Goal: Task Accomplishment & Management: Manage account settings

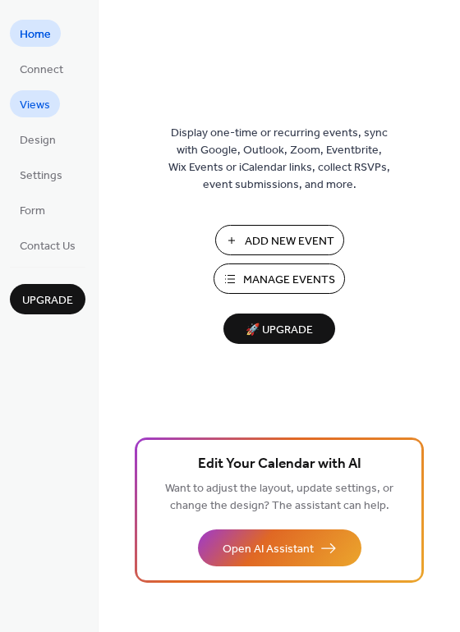
click at [21, 98] on span "Views" at bounding box center [35, 105] width 30 height 17
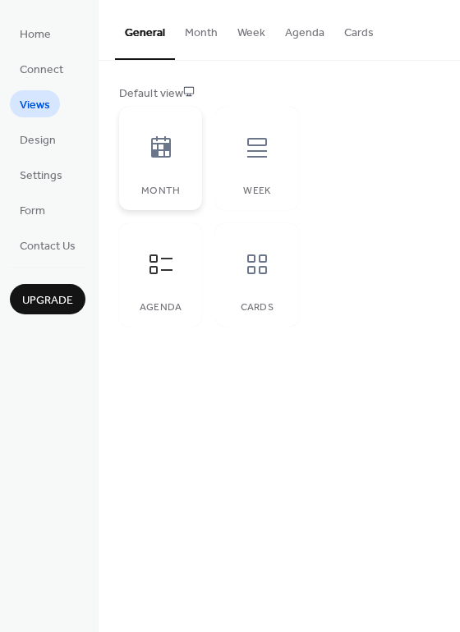
click at [165, 153] on icon at bounding box center [161, 148] width 26 height 26
click at [178, 269] on div at bounding box center [160, 264] width 49 height 49
click at [168, 155] on icon at bounding box center [161, 148] width 26 height 26
click at [151, 262] on icon at bounding box center [160, 264] width 23 height 20
click at [41, 176] on span "Settings" at bounding box center [41, 175] width 43 height 17
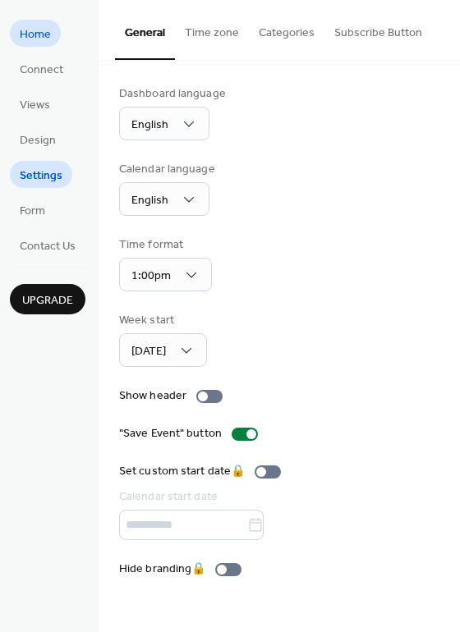
click at [23, 31] on span "Home" at bounding box center [35, 34] width 31 height 17
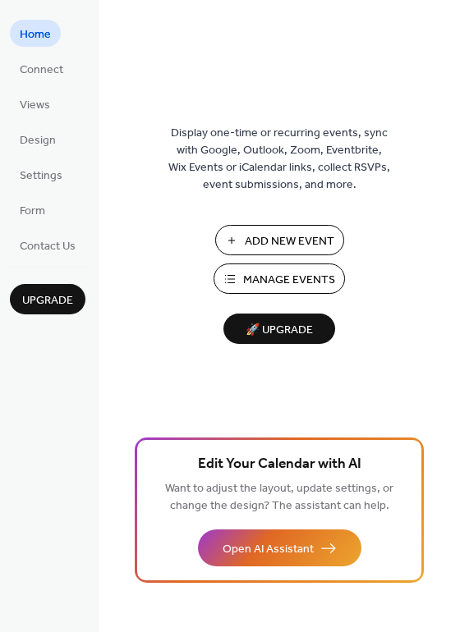
click at [311, 283] on span "Manage Events" at bounding box center [289, 280] width 92 height 17
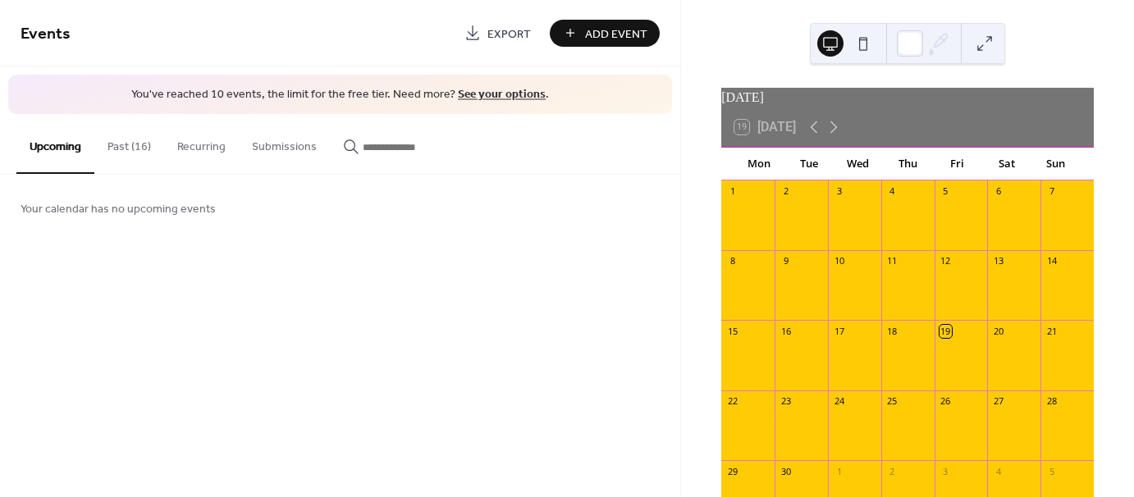
click at [128, 149] on button "Past (16)" at bounding box center [129, 143] width 70 height 58
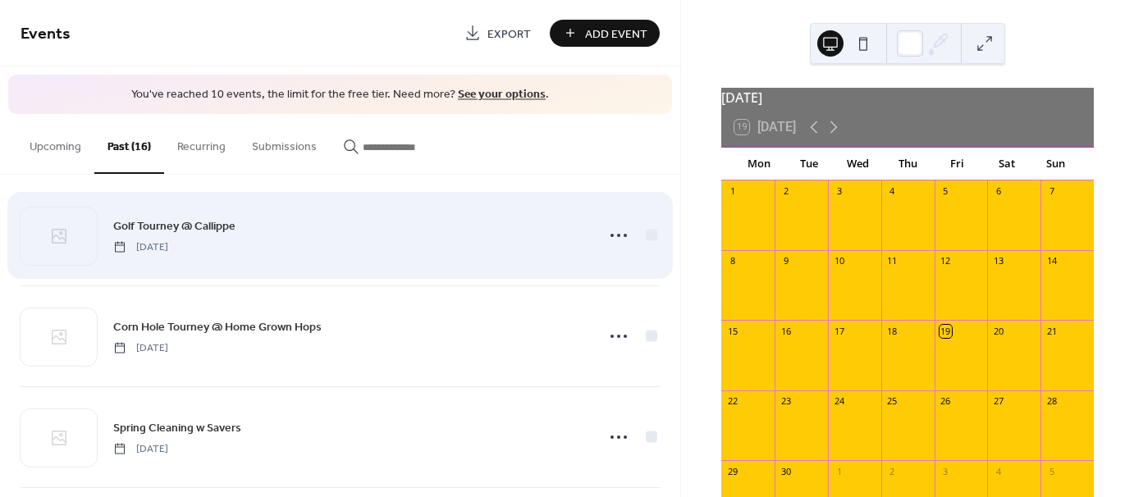
scroll to position [17, 0]
click at [616, 231] on icon at bounding box center [619, 232] width 26 height 26
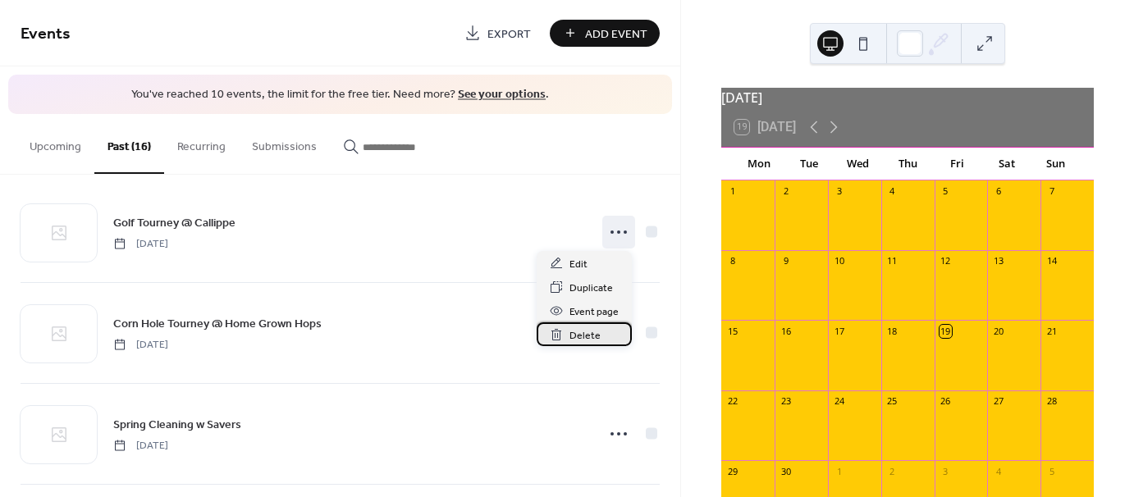
click at [585, 331] on span "Delete" at bounding box center [585, 336] width 31 height 17
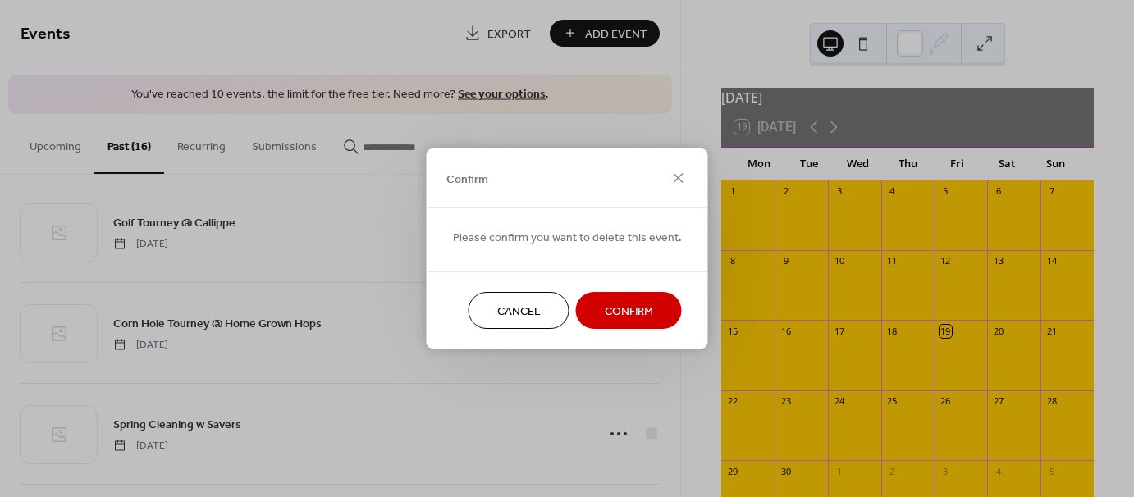
click at [611, 309] on span "Confirm" at bounding box center [629, 312] width 48 height 17
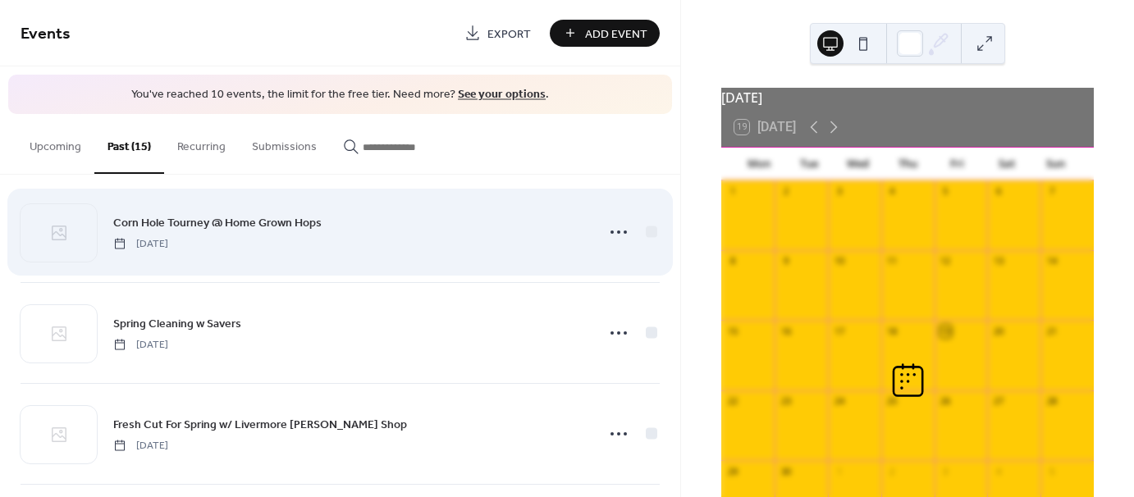
scroll to position [0, 0]
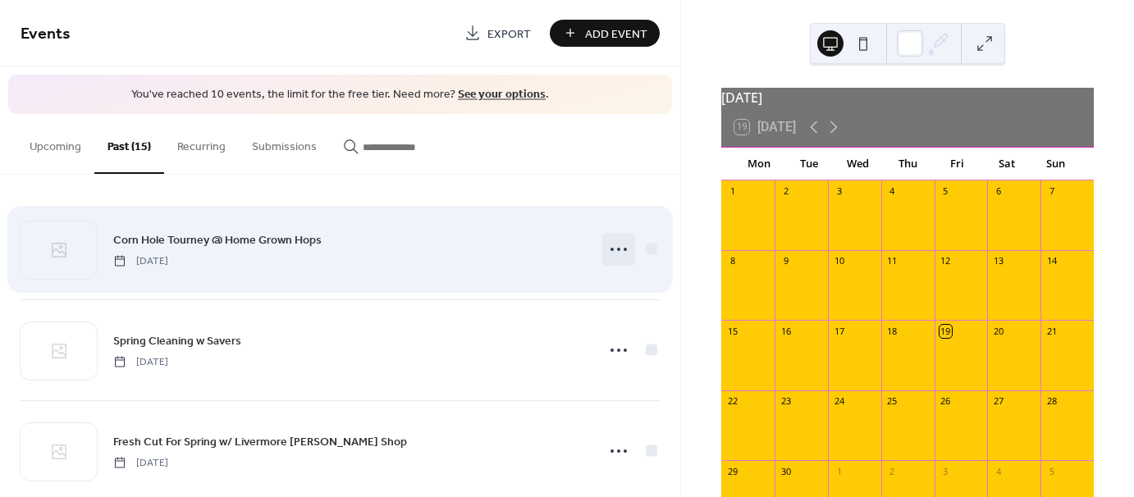
click at [617, 250] on icon at bounding box center [619, 249] width 26 height 26
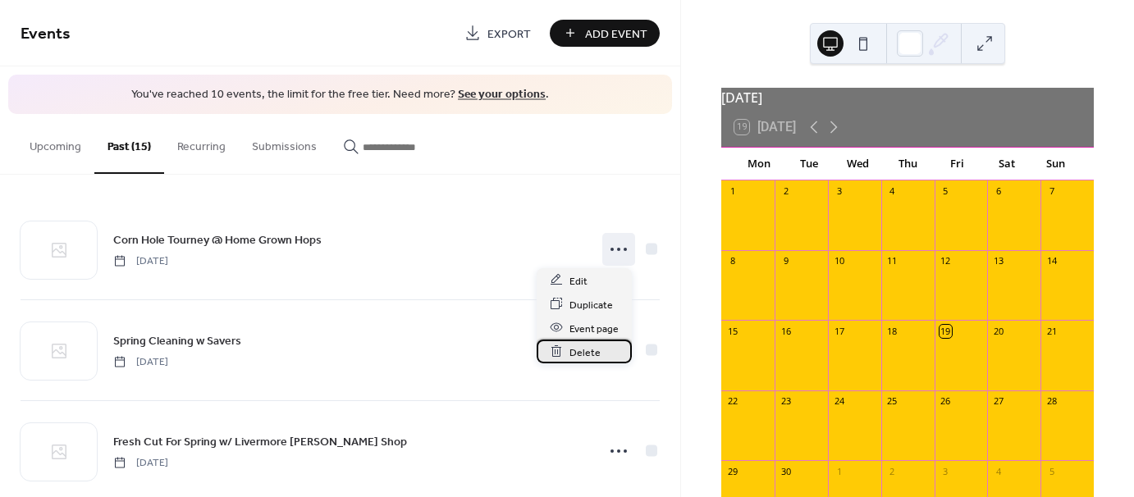
click at [573, 354] on span "Delete" at bounding box center [585, 352] width 31 height 17
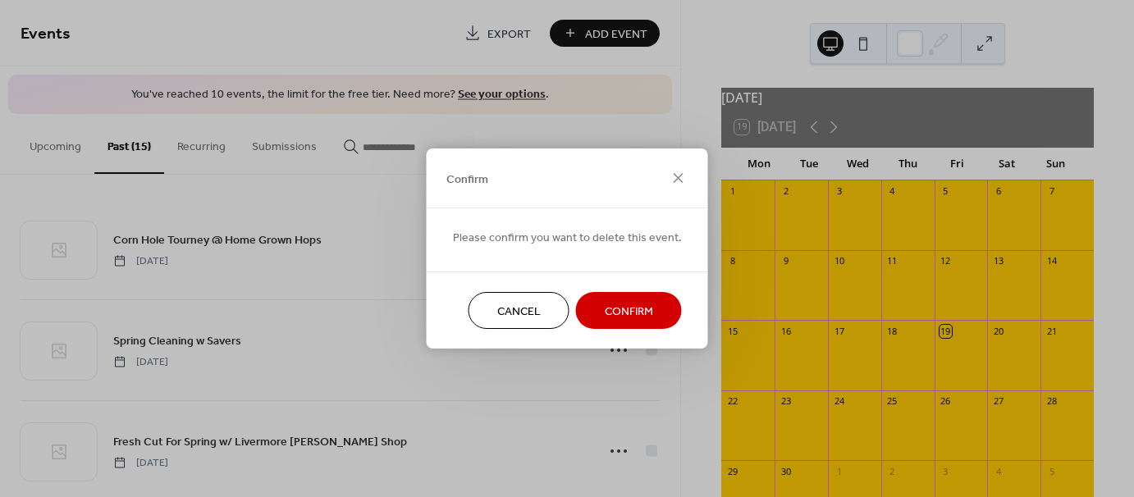
click at [607, 304] on span "Confirm" at bounding box center [629, 312] width 48 height 17
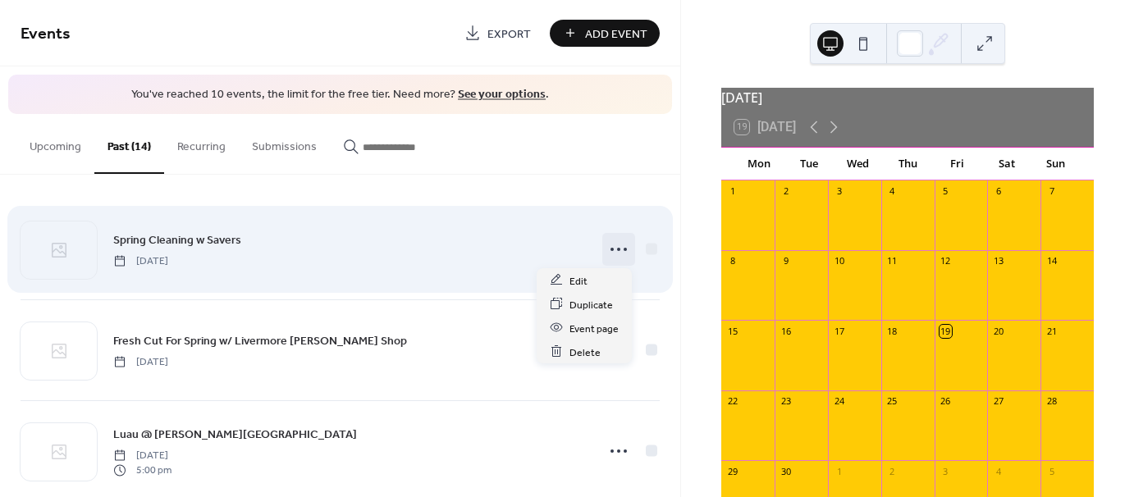
click at [618, 245] on icon at bounding box center [619, 249] width 26 height 26
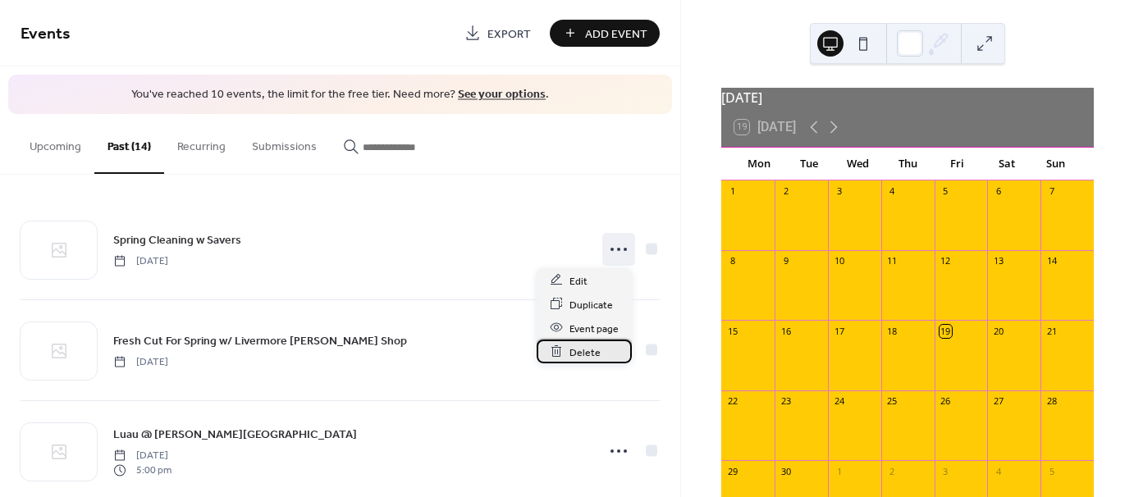
click at [589, 353] on span "Delete" at bounding box center [585, 352] width 31 height 17
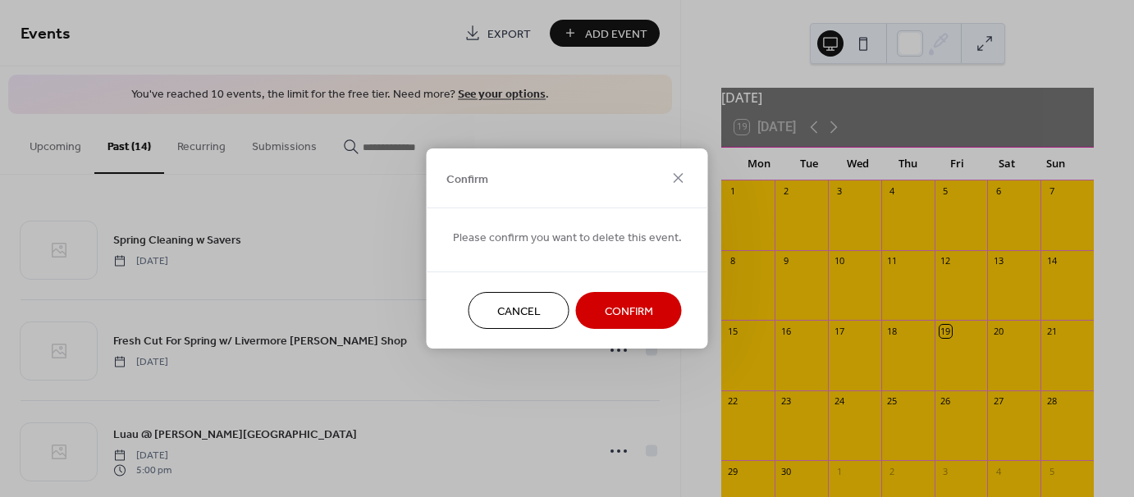
click at [615, 323] on button "Confirm" at bounding box center [629, 310] width 106 height 37
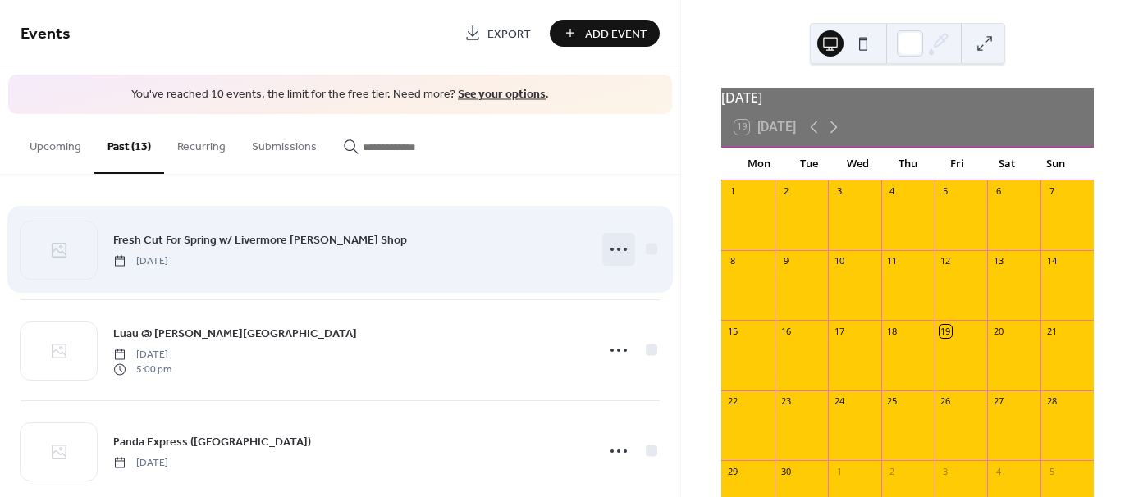
click at [610, 245] on icon at bounding box center [619, 249] width 26 height 26
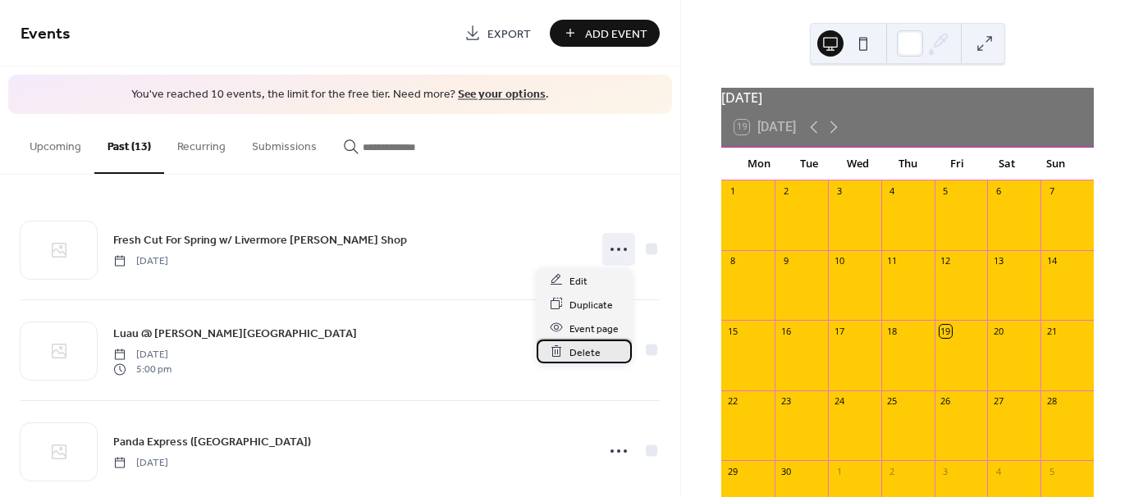
click at [584, 351] on span "Delete" at bounding box center [585, 352] width 31 height 17
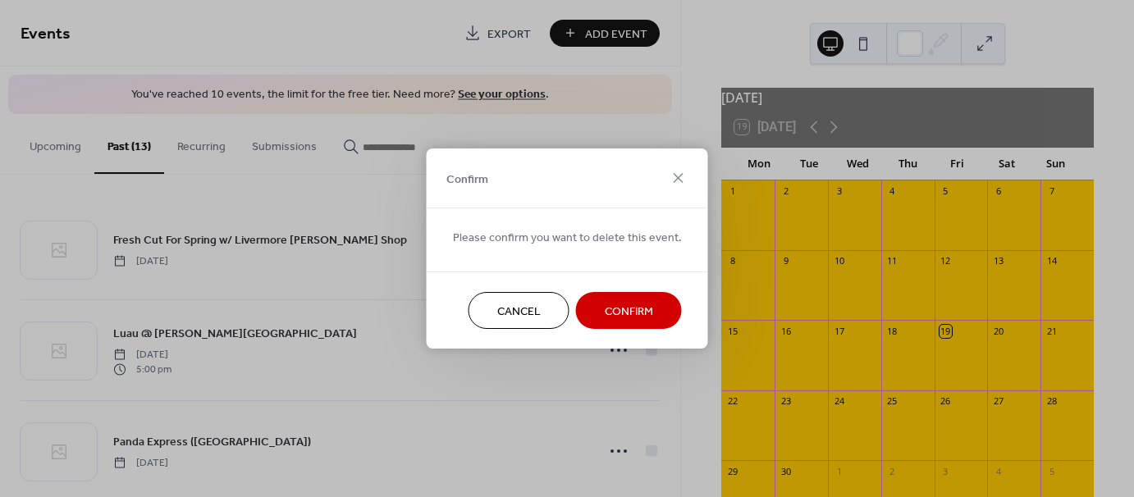
click at [621, 305] on span "Confirm" at bounding box center [629, 312] width 48 height 17
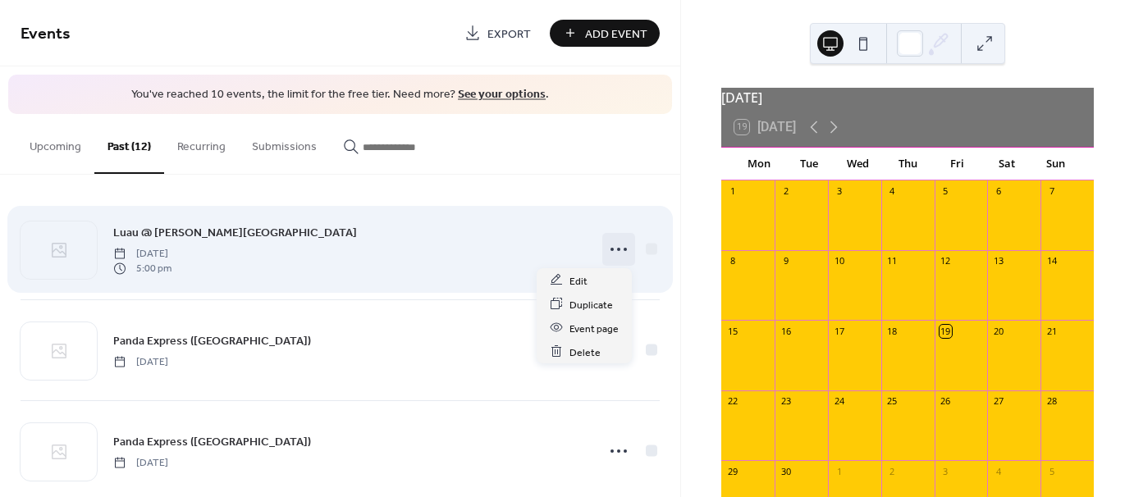
click at [607, 252] on icon at bounding box center [619, 249] width 26 height 26
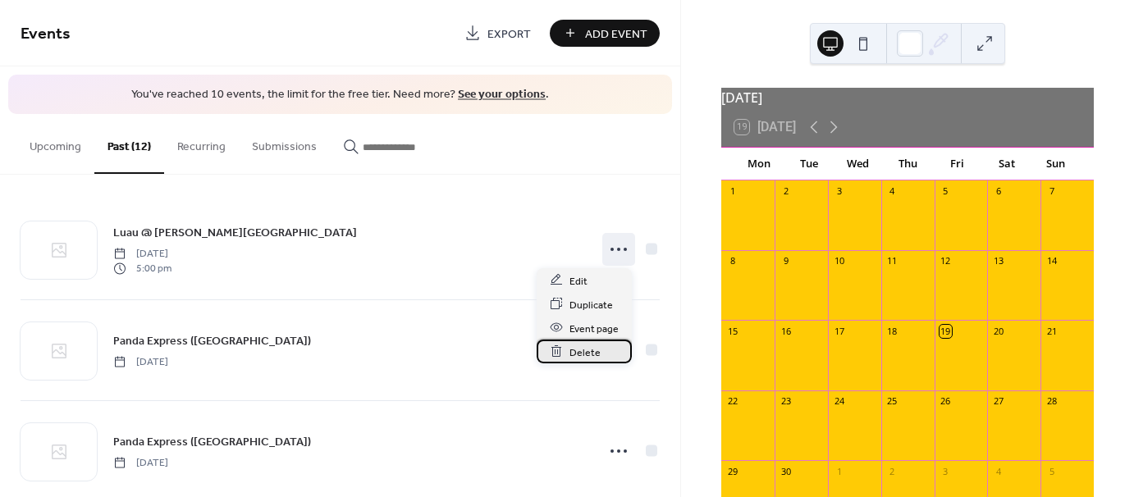
click at [589, 348] on span "Delete" at bounding box center [585, 352] width 31 height 17
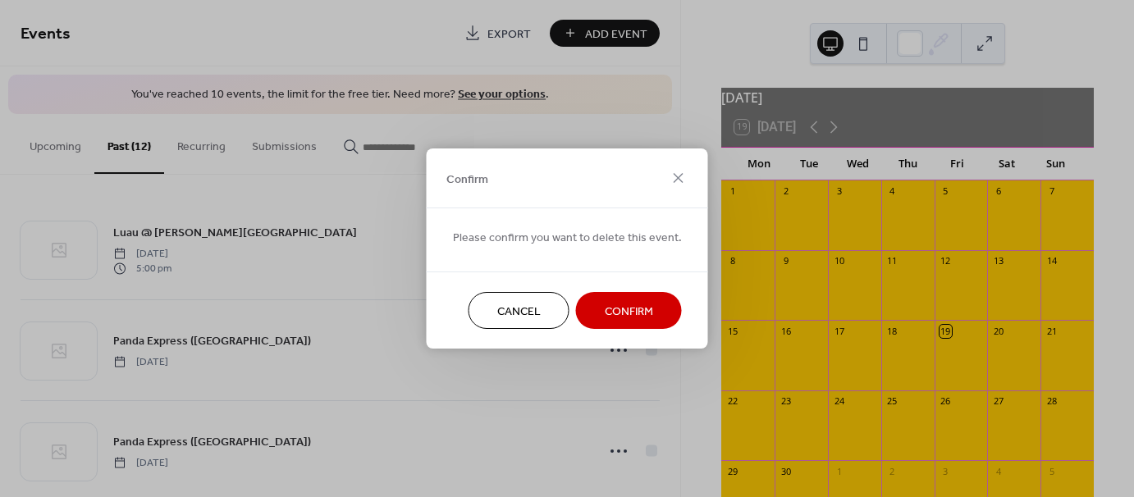
click at [634, 314] on span "Confirm" at bounding box center [629, 312] width 48 height 17
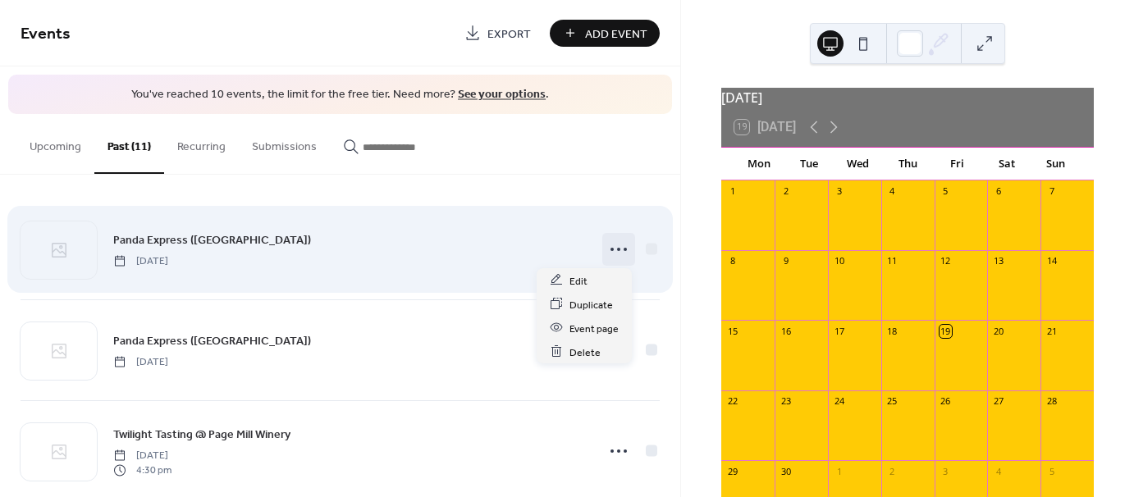
click at [614, 252] on icon at bounding box center [619, 249] width 26 height 26
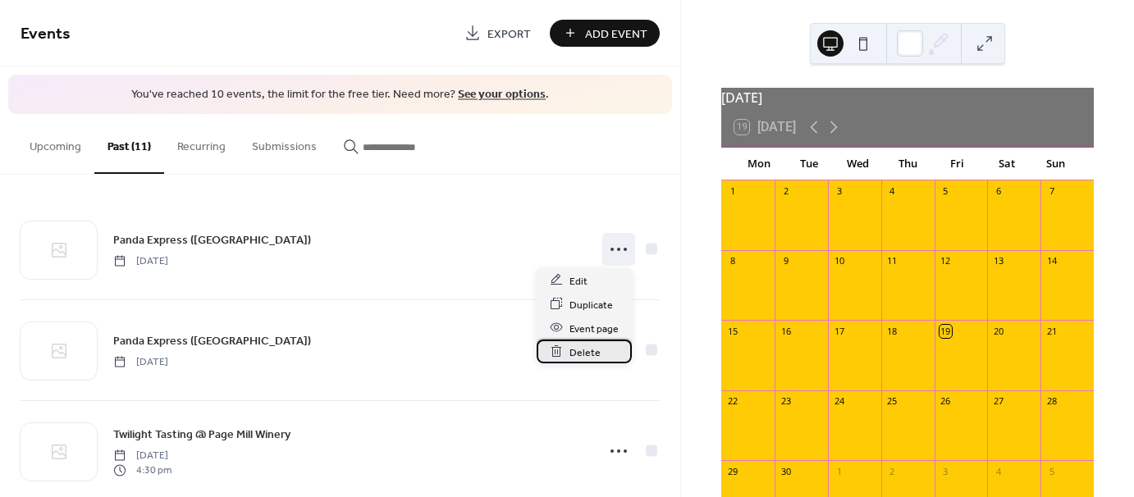
click at [584, 355] on span "Delete" at bounding box center [585, 352] width 31 height 17
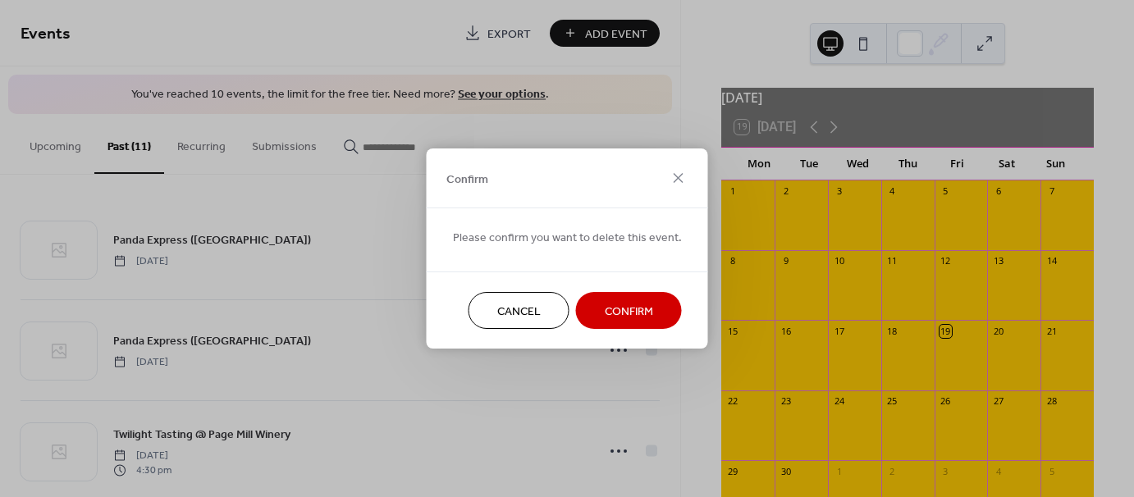
click at [612, 317] on span "Confirm" at bounding box center [629, 312] width 48 height 17
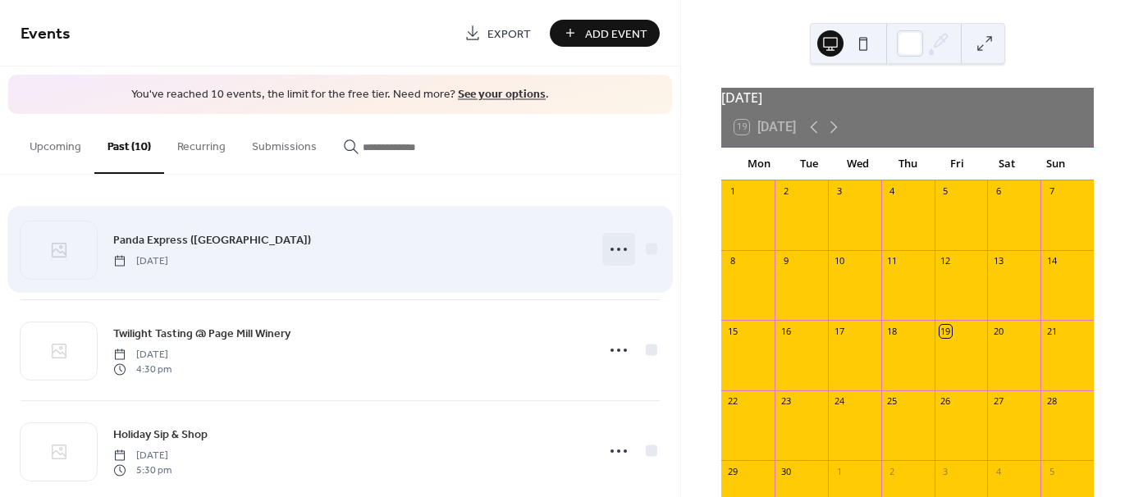
click at [616, 250] on icon at bounding box center [619, 249] width 26 height 26
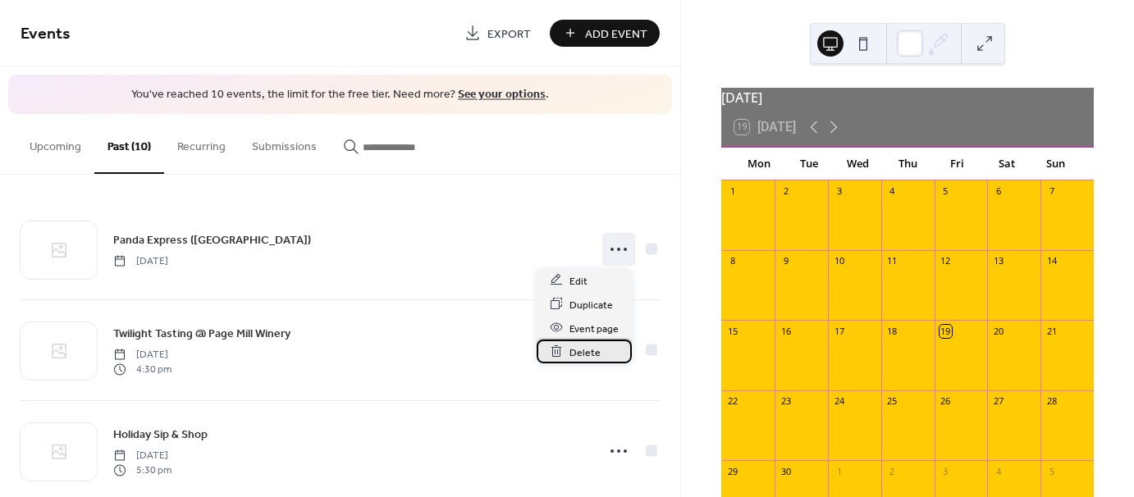
click at [583, 345] on span "Delete" at bounding box center [585, 352] width 31 height 17
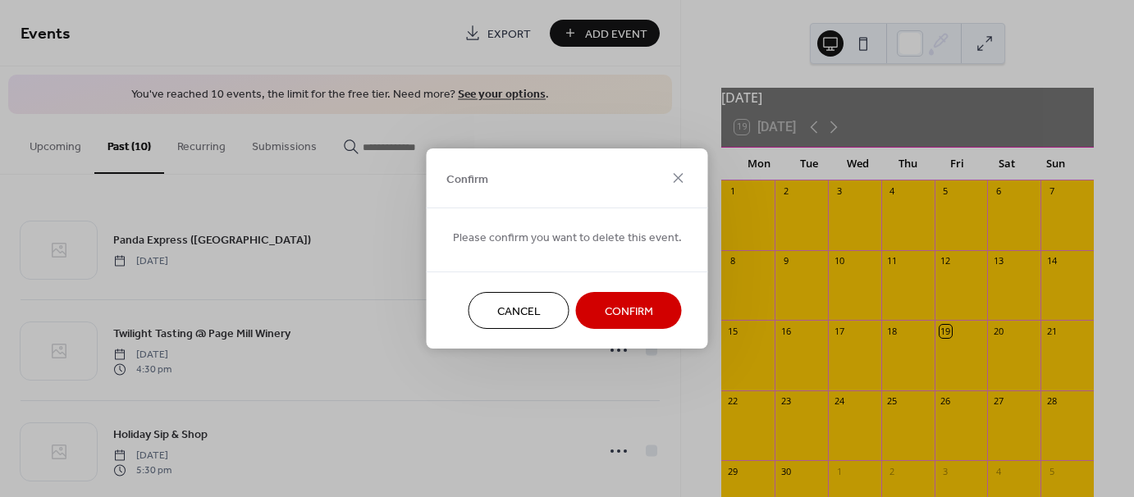
click at [626, 312] on span "Confirm" at bounding box center [629, 312] width 48 height 17
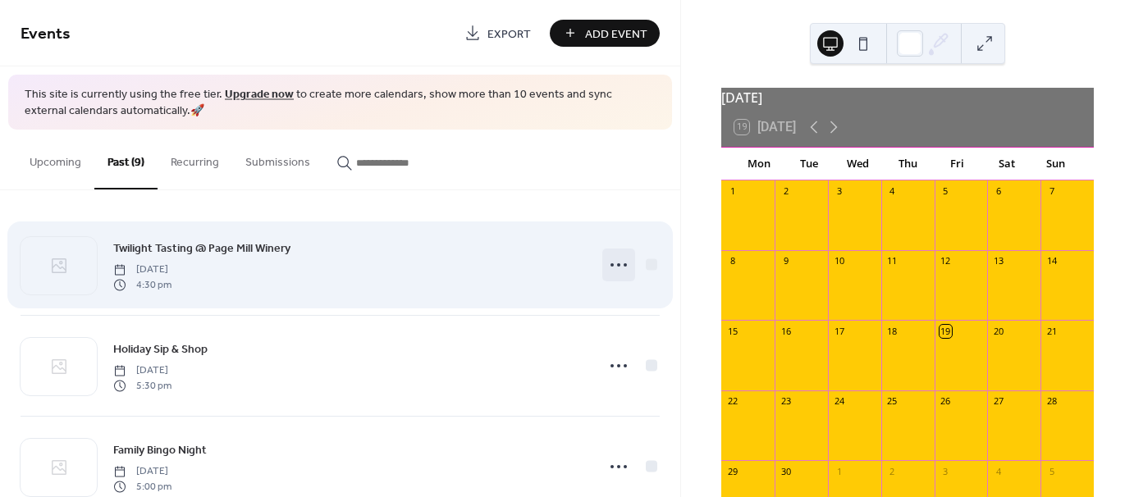
click at [617, 262] on icon at bounding box center [619, 265] width 26 height 26
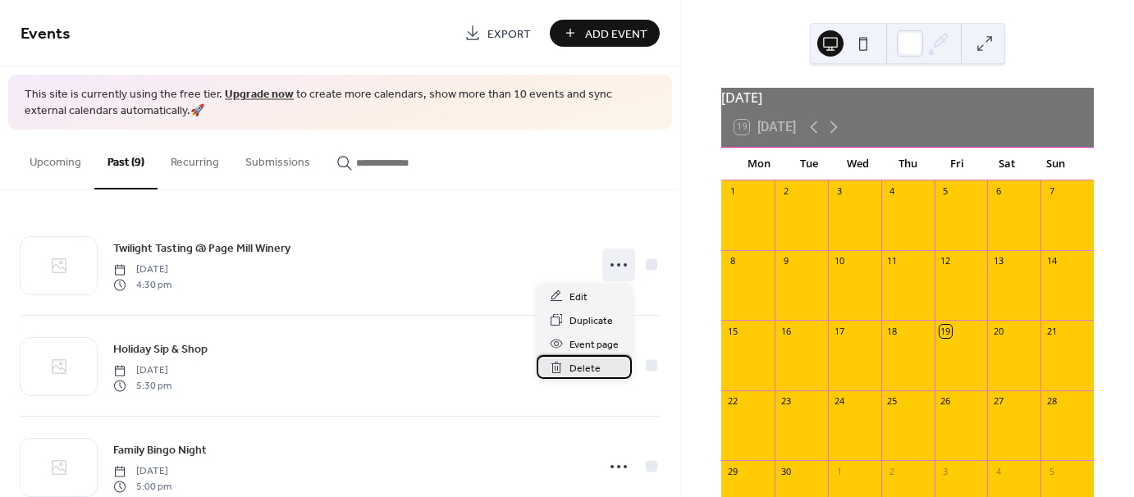
click at [589, 366] on span "Delete" at bounding box center [585, 368] width 31 height 17
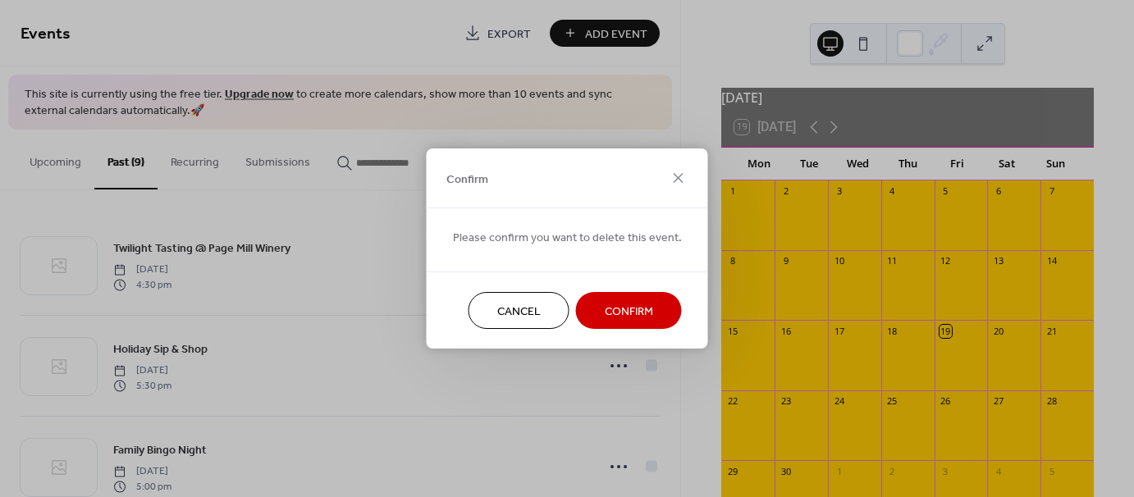
click at [641, 309] on span "Confirm" at bounding box center [629, 312] width 48 height 17
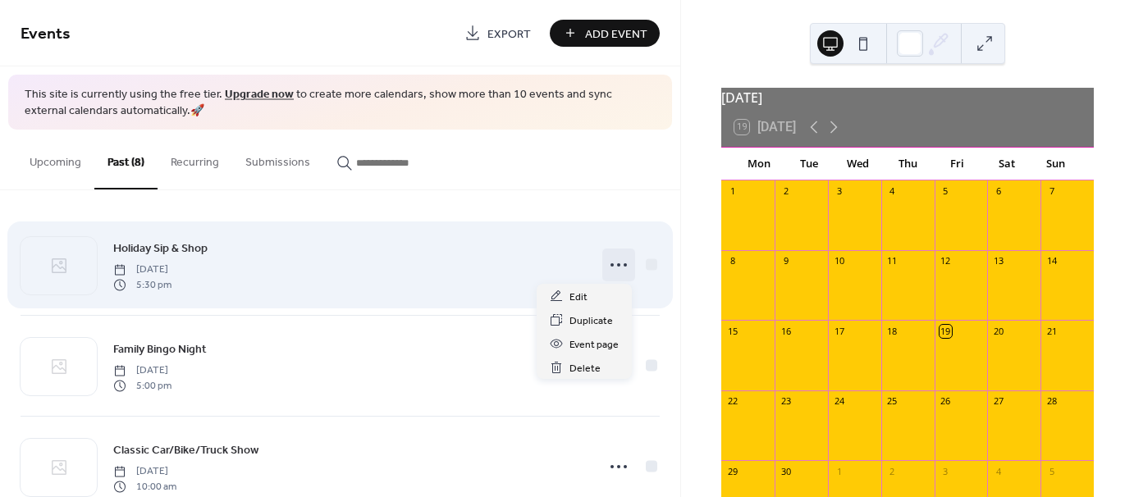
click at [610, 264] on icon at bounding box center [619, 265] width 26 height 26
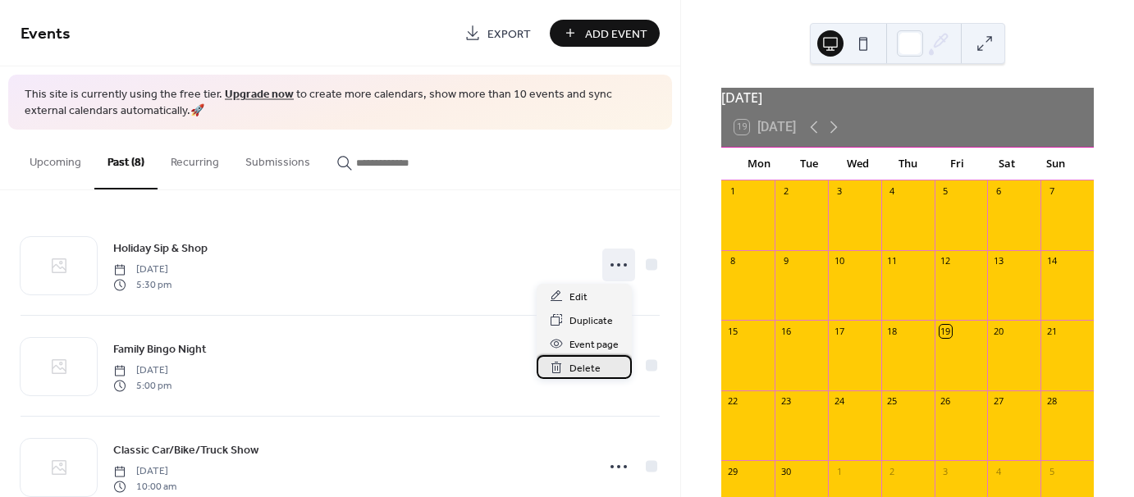
click at [578, 364] on span "Delete" at bounding box center [585, 368] width 31 height 17
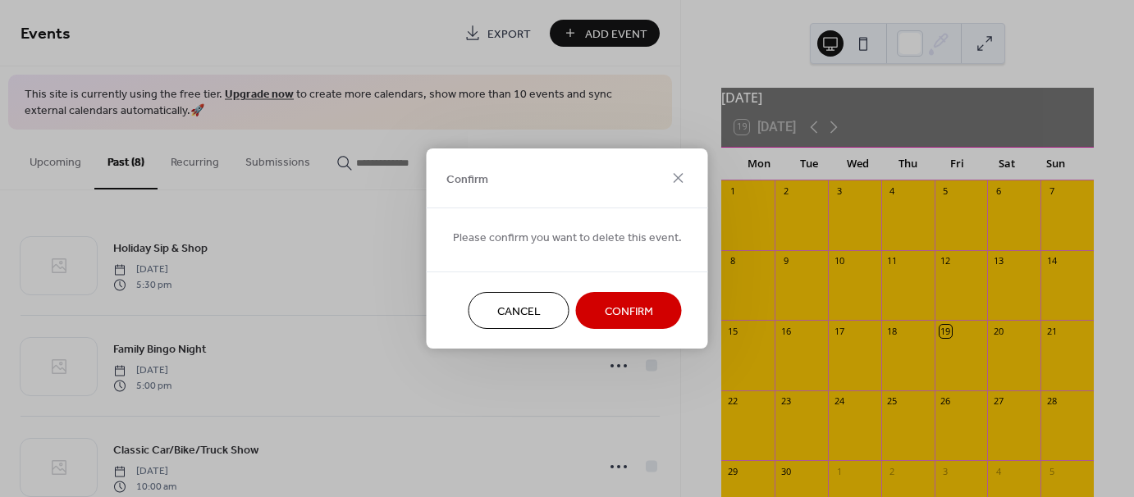
click at [611, 305] on span "Confirm" at bounding box center [629, 312] width 48 height 17
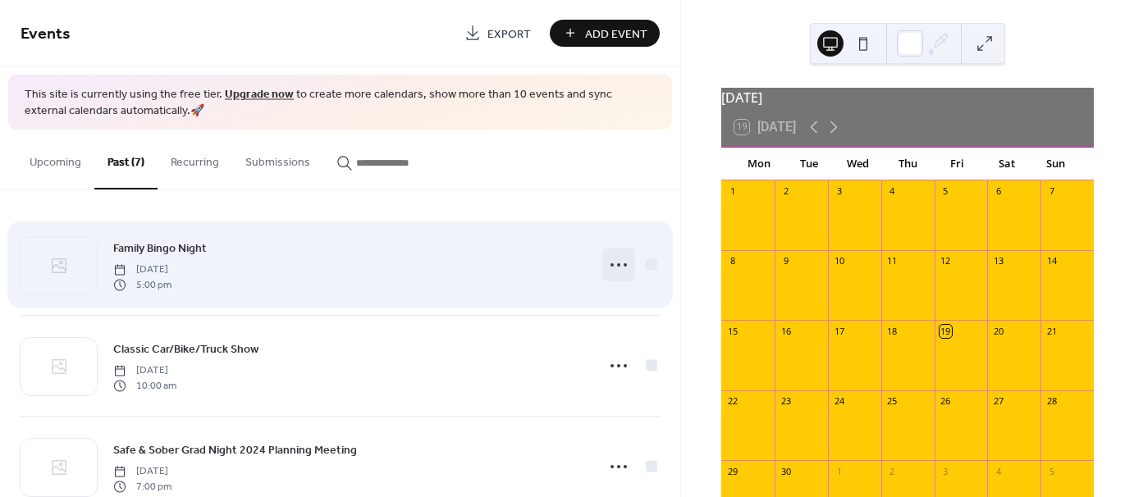
click at [615, 266] on icon at bounding box center [619, 265] width 26 height 26
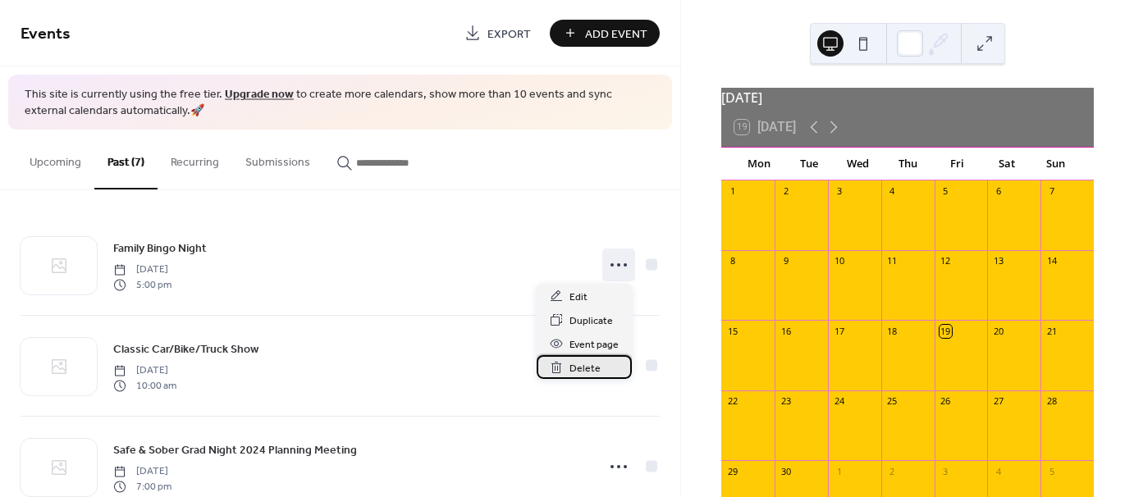
click at [591, 361] on span "Delete" at bounding box center [585, 368] width 31 height 17
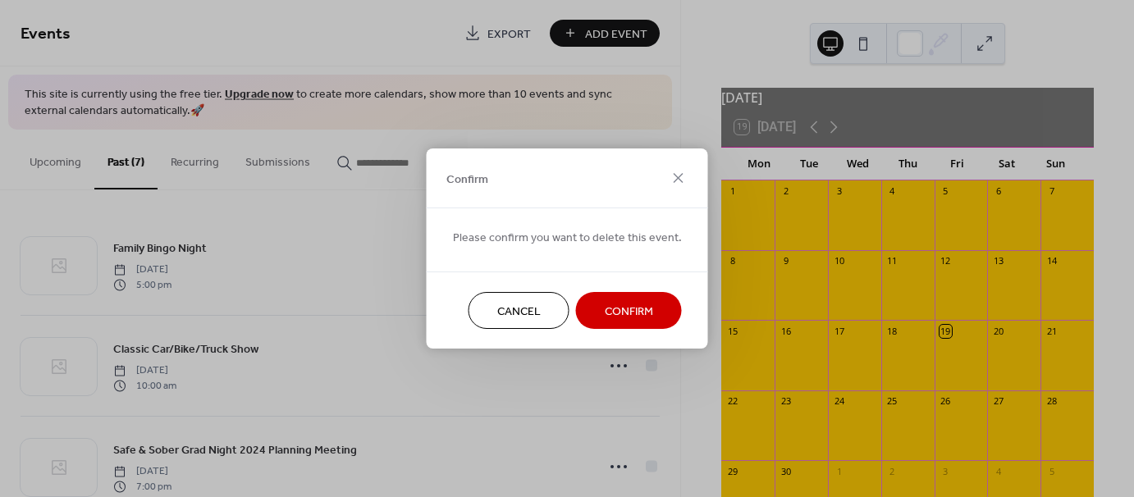
click at [606, 309] on span "Confirm" at bounding box center [629, 312] width 48 height 17
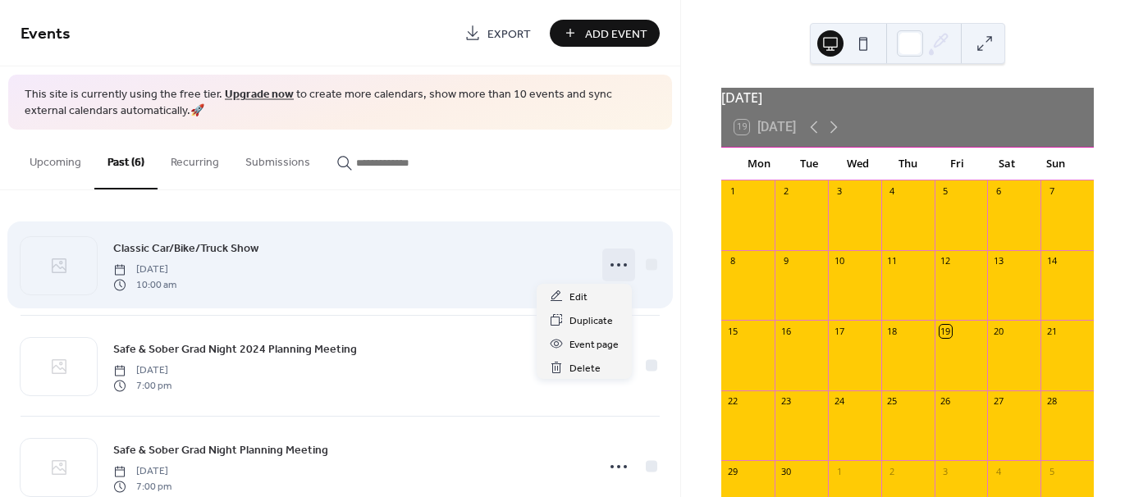
click at [606, 261] on icon at bounding box center [619, 265] width 26 height 26
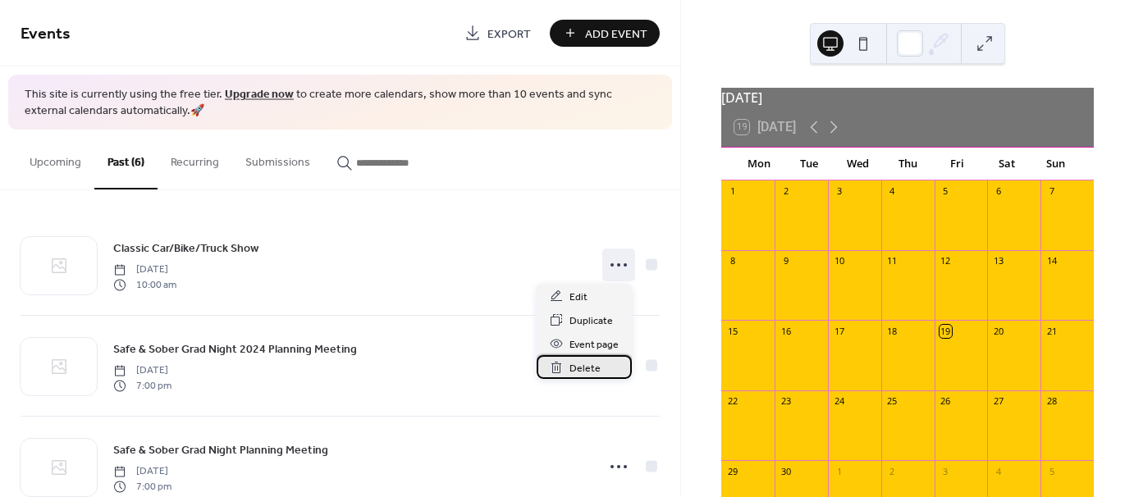
click at [589, 371] on span "Delete" at bounding box center [585, 368] width 31 height 17
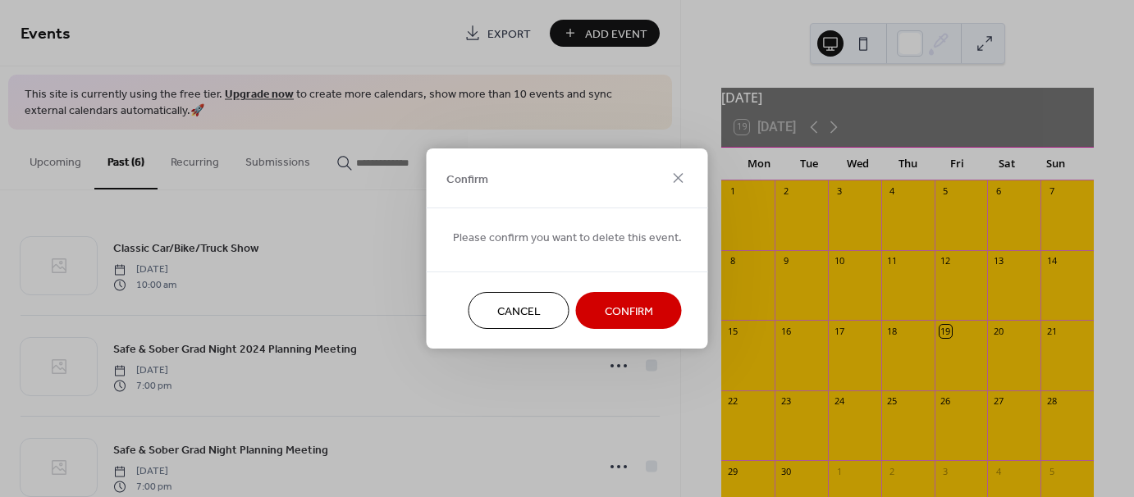
click at [640, 315] on span "Confirm" at bounding box center [629, 312] width 48 height 17
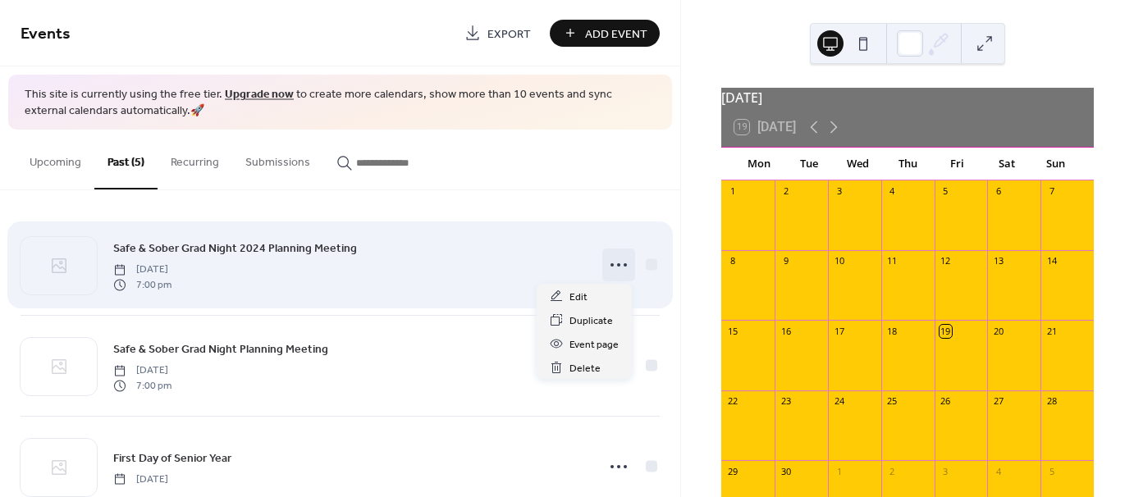
click at [624, 265] on circle at bounding box center [625, 265] width 3 height 3
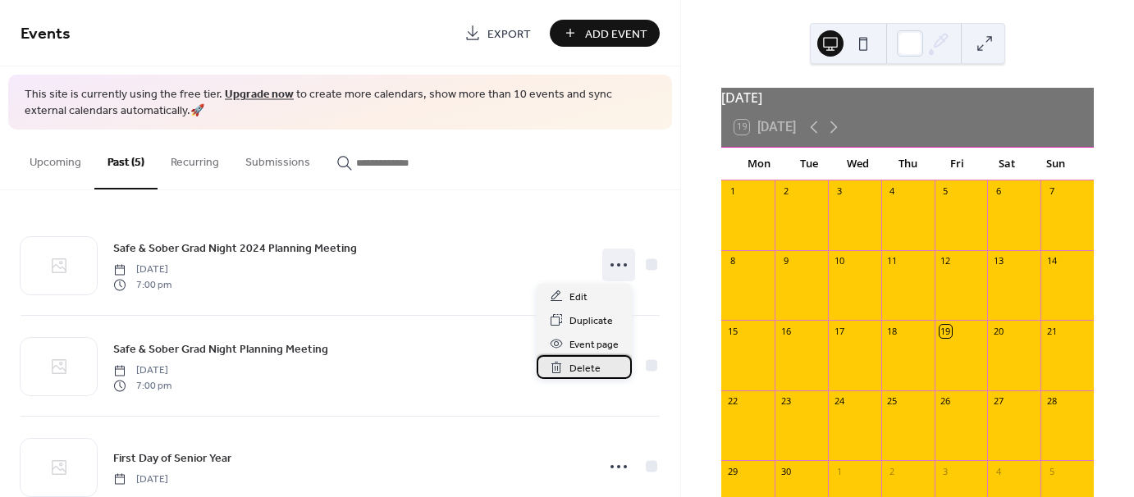
click at [589, 373] on span "Delete" at bounding box center [585, 368] width 31 height 17
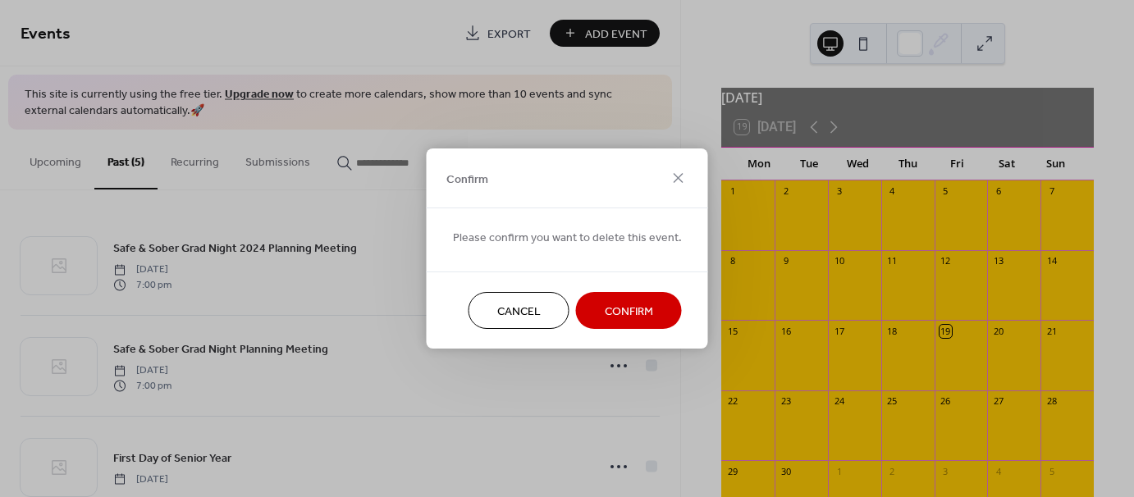
click at [605, 304] on span "Confirm" at bounding box center [629, 312] width 48 height 17
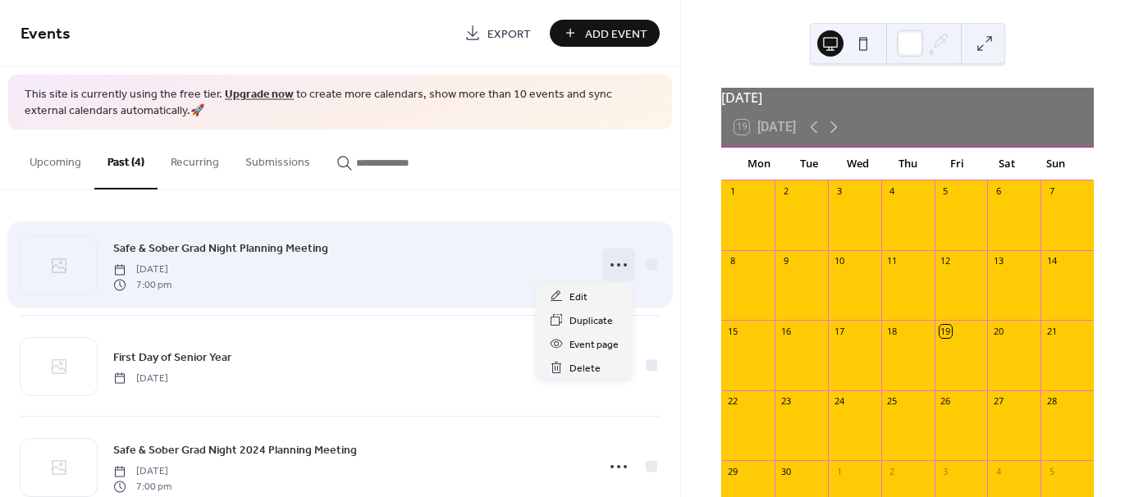
click at [624, 264] on circle at bounding box center [625, 265] width 3 height 3
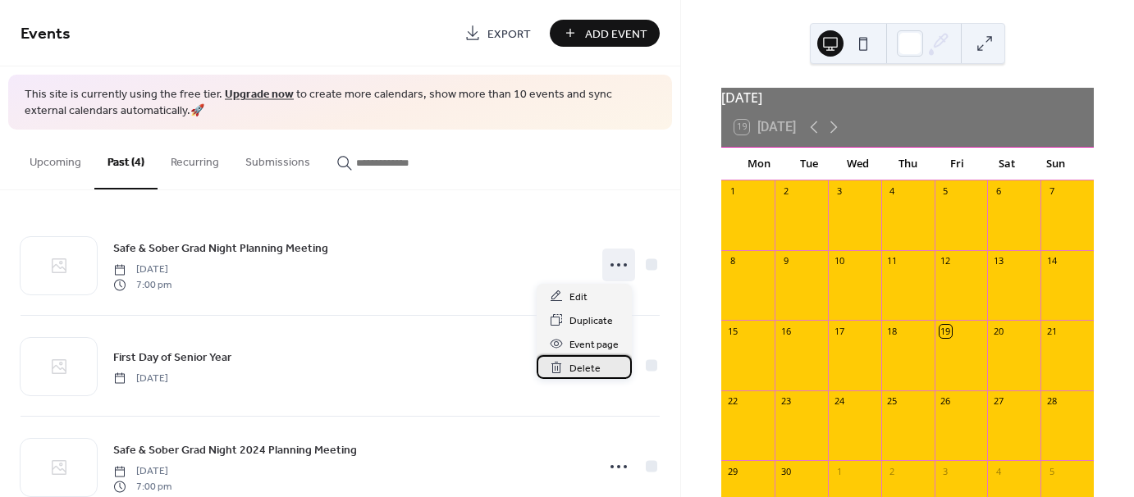
click at [582, 369] on span "Delete" at bounding box center [585, 368] width 31 height 17
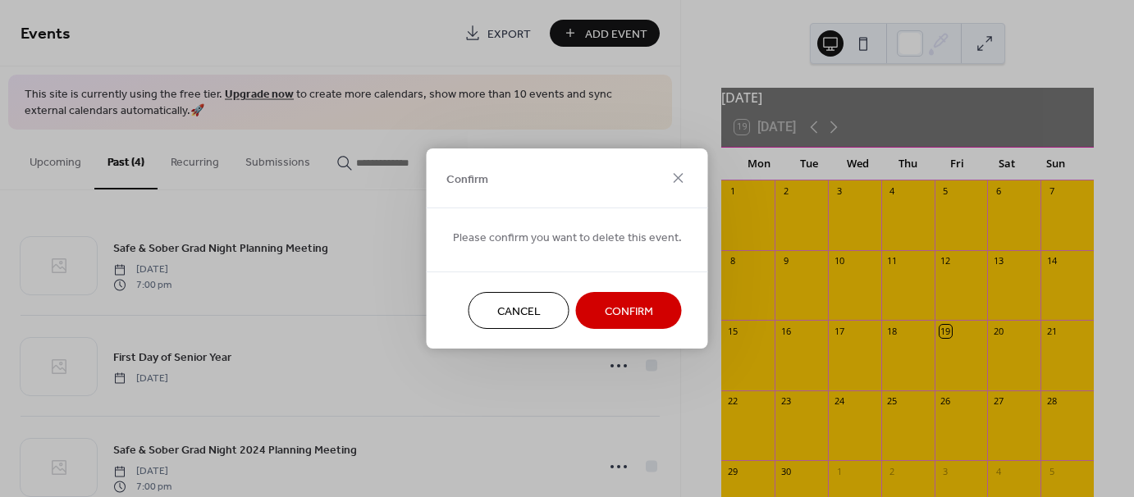
click at [626, 321] on span "Confirm" at bounding box center [629, 312] width 48 height 17
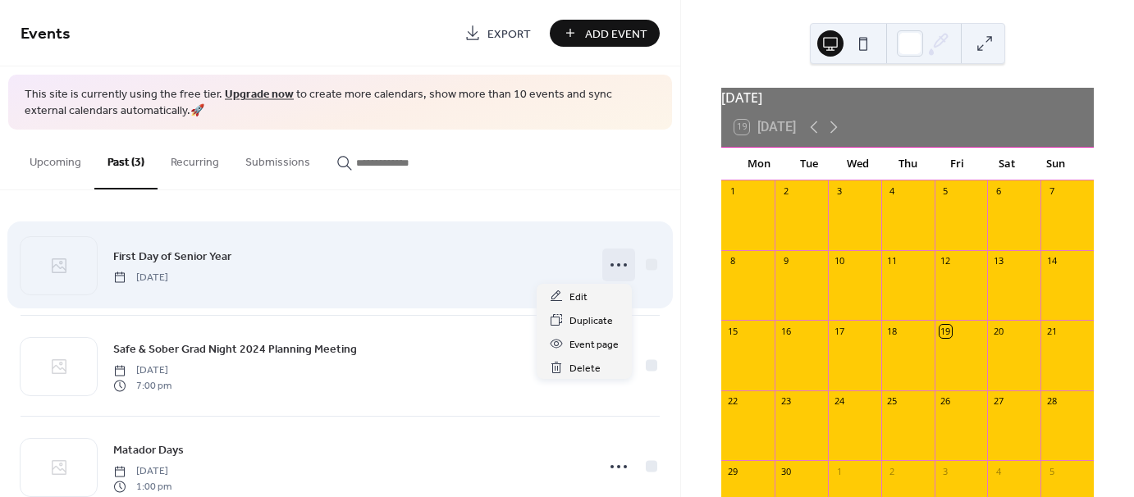
click at [617, 264] on circle at bounding box center [618, 265] width 3 height 3
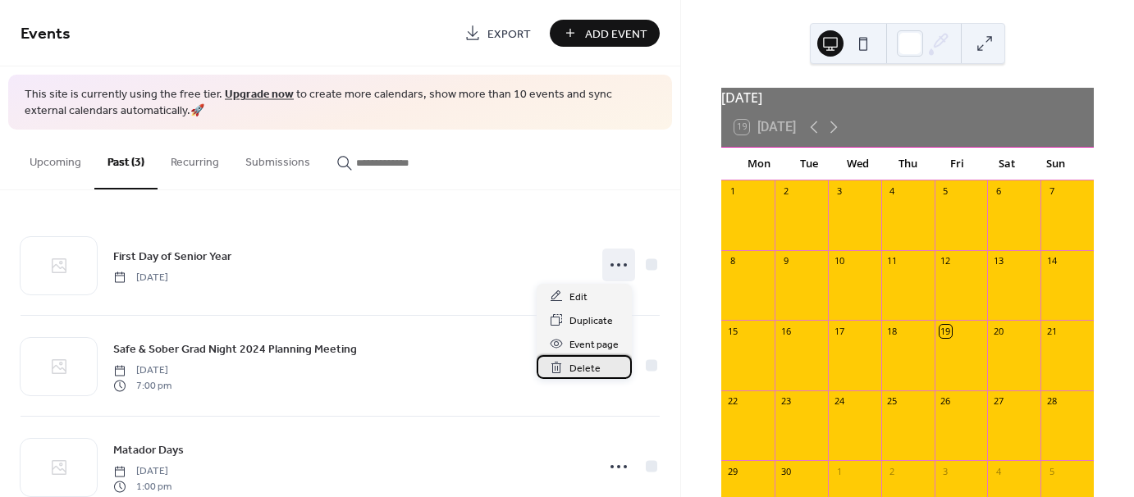
click at [581, 366] on span "Delete" at bounding box center [585, 368] width 31 height 17
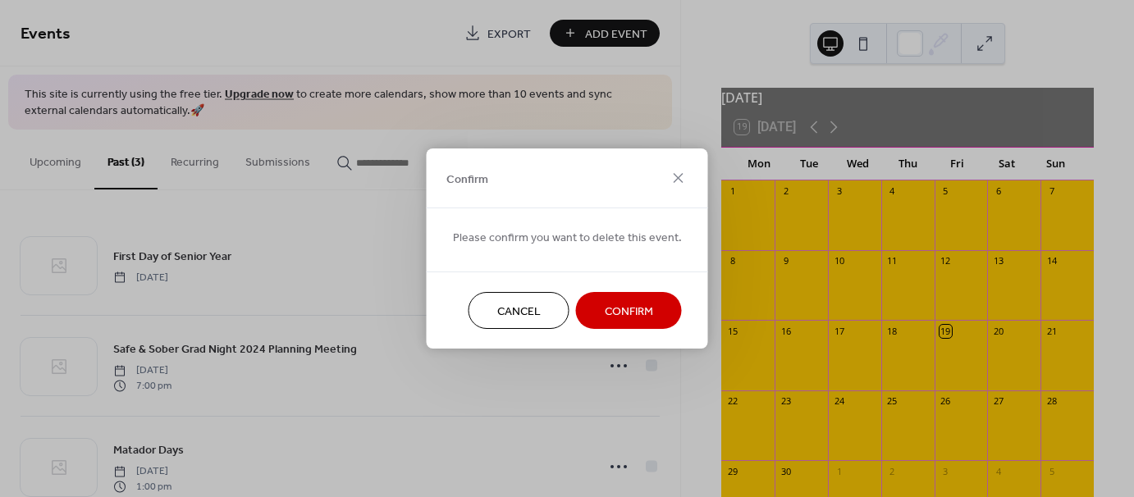
click at [628, 308] on span "Confirm" at bounding box center [629, 312] width 48 height 17
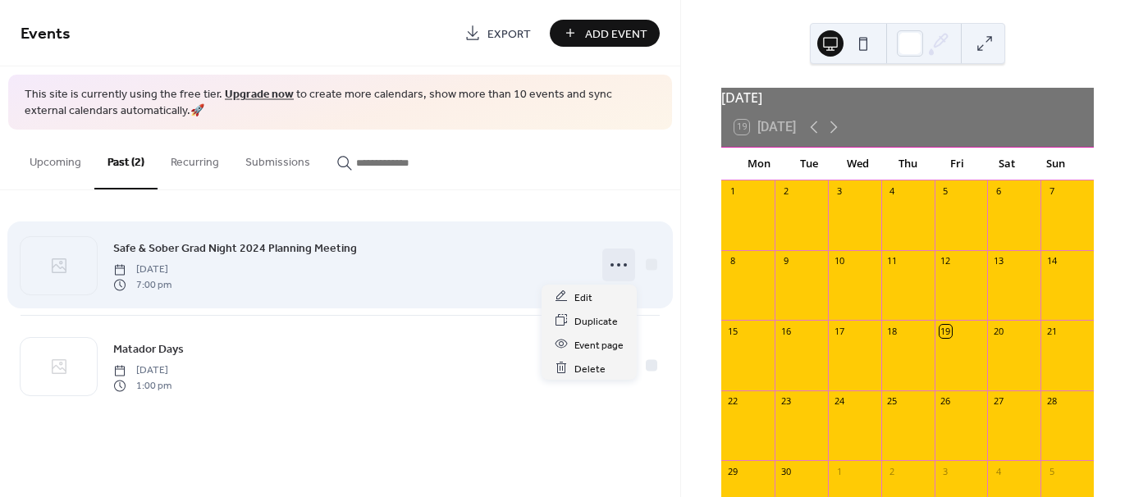
click at [618, 263] on icon at bounding box center [619, 265] width 26 height 26
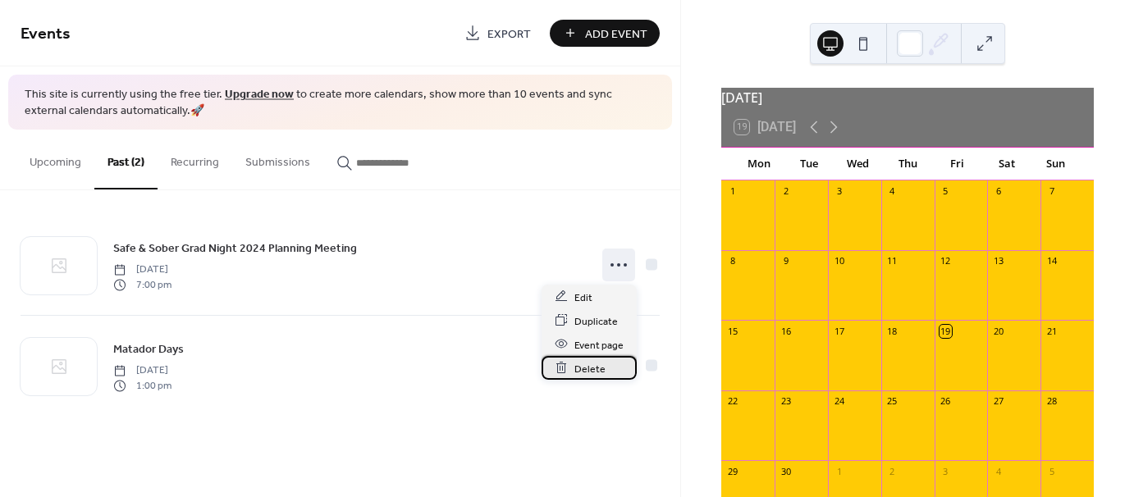
click at [594, 369] on span "Delete" at bounding box center [590, 368] width 31 height 17
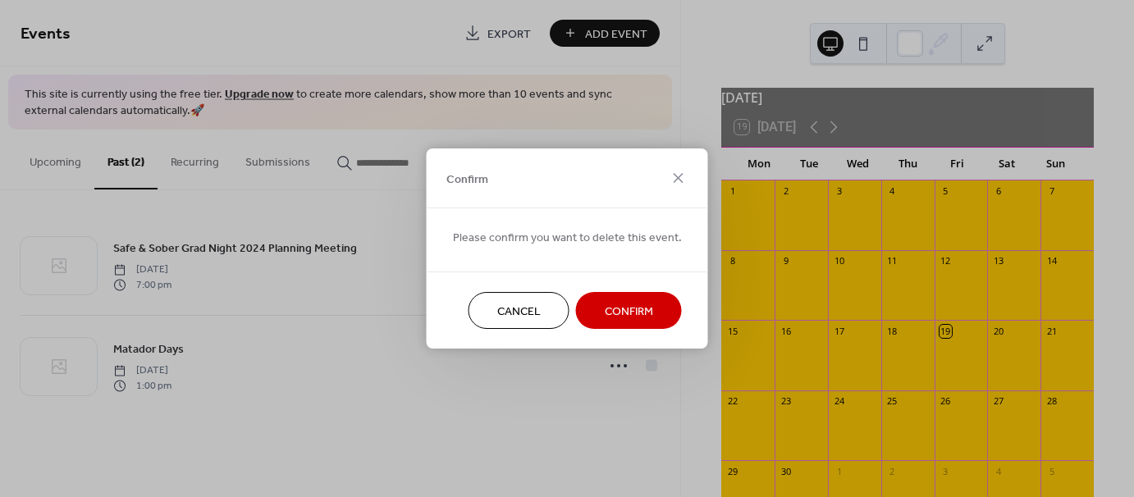
click at [635, 307] on span "Confirm" at bounding box center [629, 312] width 48 height 17
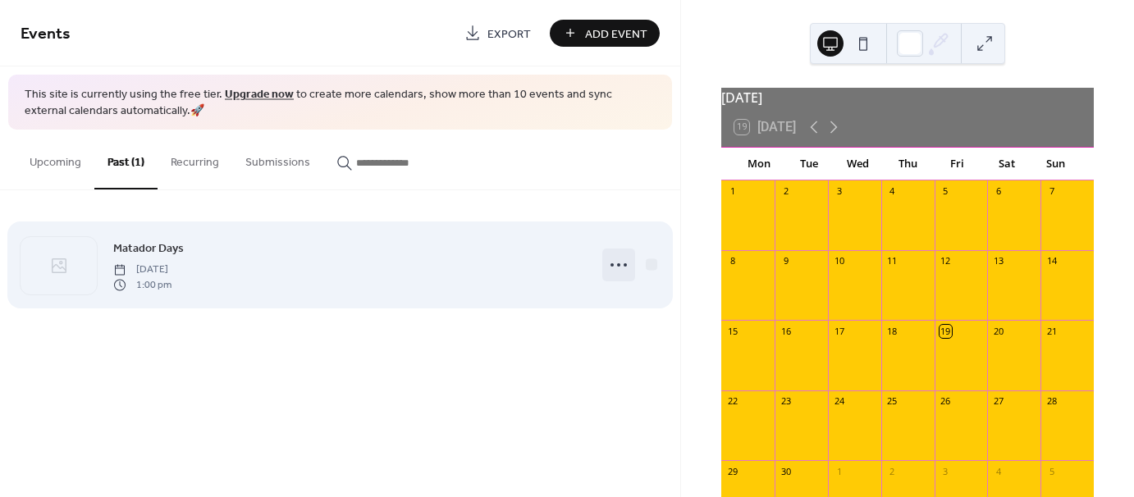
click at [618, 268] on icon at bounding box center [619, 265] width 26 height 26
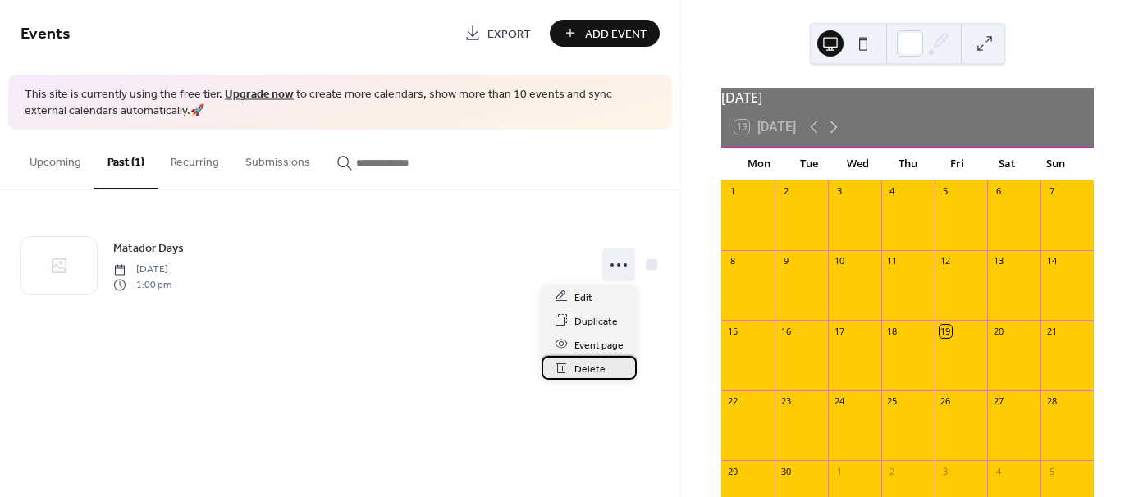
click at [592, 364] on span "Delete" at bounding box center [590, 368] width 31 height 17
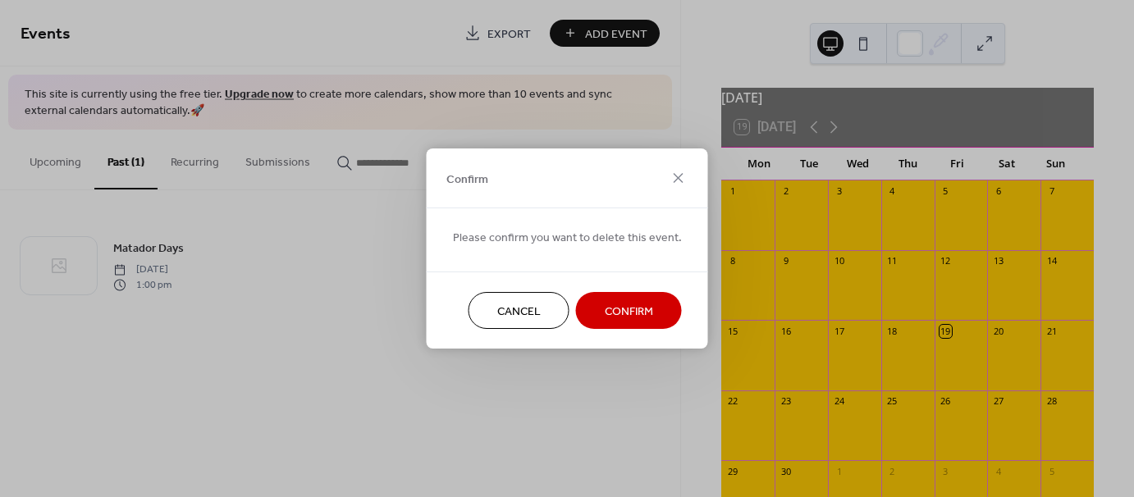
click at [631, 310] on span "Confirm" at bounding box center [629, 312] width 48 height 17
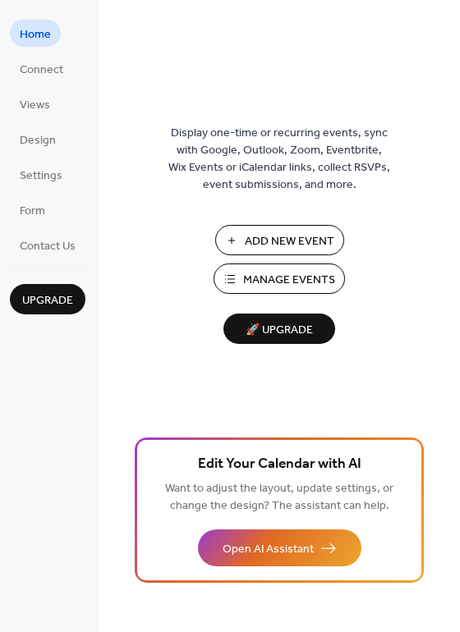
click at [250, 282] on span "Manage Events" at bounding box center [289, 280] width 92 height 17
click at [264, 283] on span "Manage Events" at bounding box center [289, 280] width 92 height 17
click at [293, 277] on span "Manage Events" at bounding box center [289, 280] width 92 height 17
click at [263, 279] on span "Manage Events" at bounding box center [289, 280] width 92 height 17
click at [269, 272] on span "Manage Events" at bounding box center [289, 280] width 92 height 17
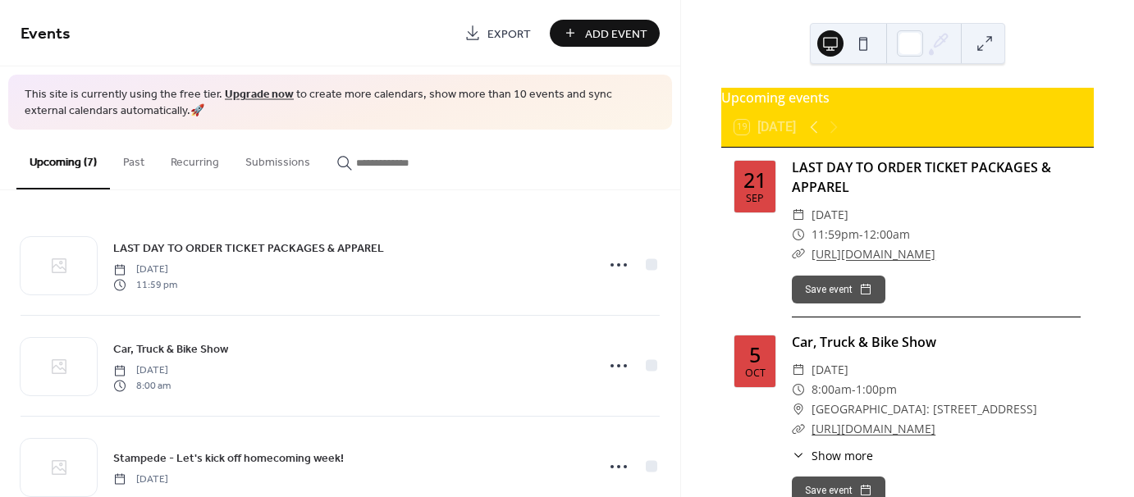
click at [135, 164] on button "Past" at bounding box center [134, 159] width 48 height 58
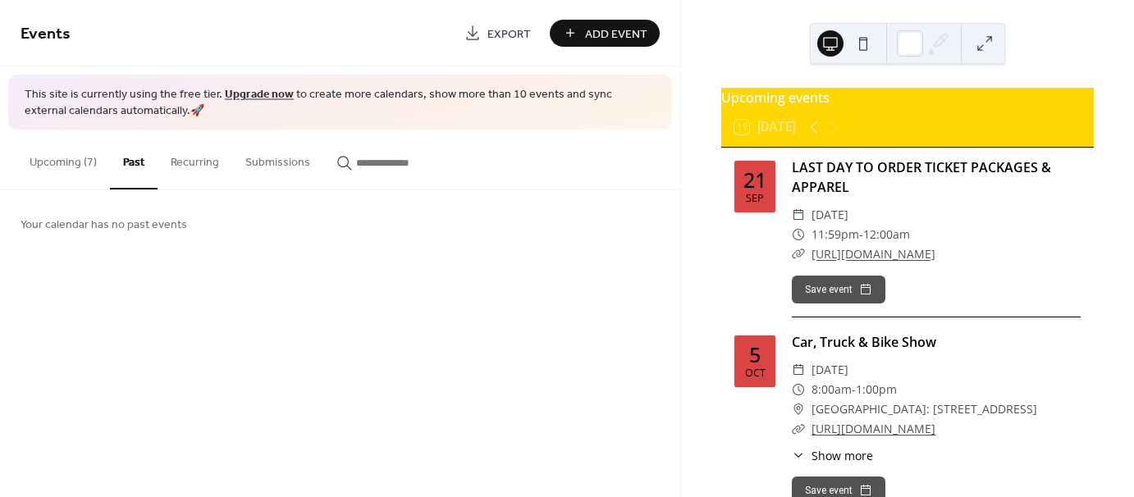
click at [480, 34] on link "Export" at bounding box center [497, 33] width 91 height 27
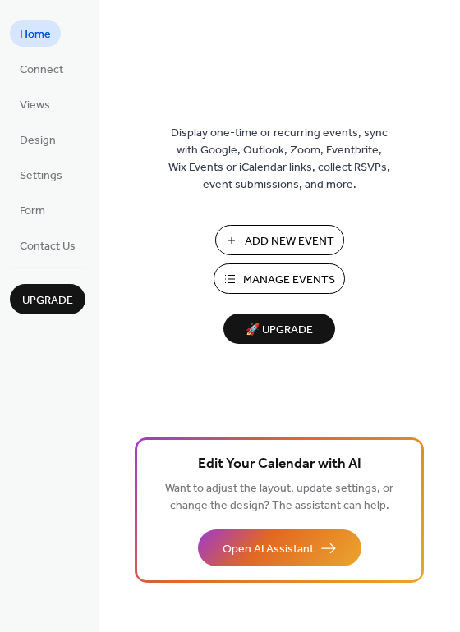
click at [275, 277] on span "Manage Events" at bounding box center [289, 280] width 92 height 17
click at [49, 69] on span "Connect" at bounding box center [42, 70] width 44 height 17
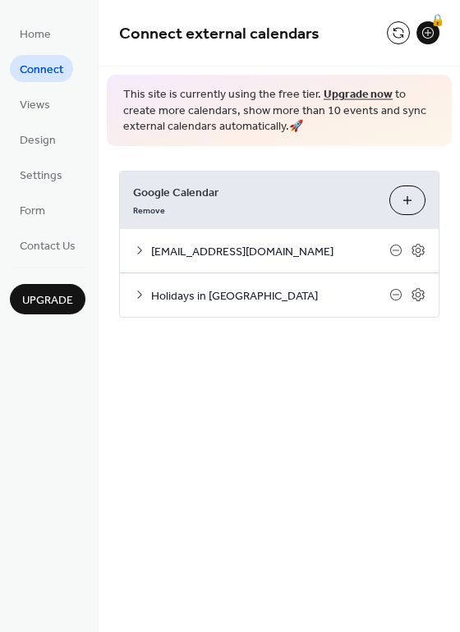
click at [134, 296] on icon at bounding box center [139, 294] width 13 height 13
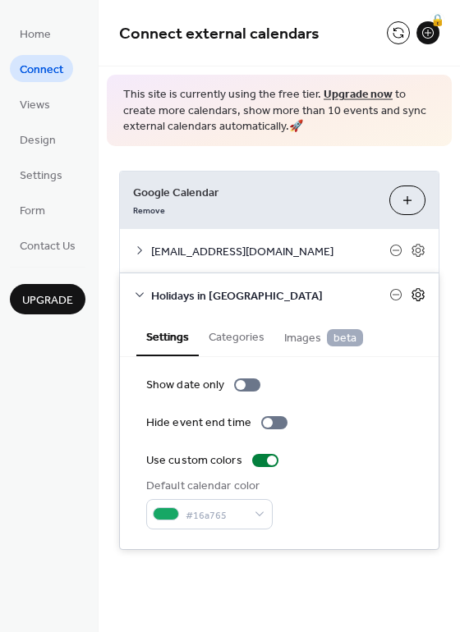
click at [417, 292] on icon at bounding box center [418, 295] width 6 height 6
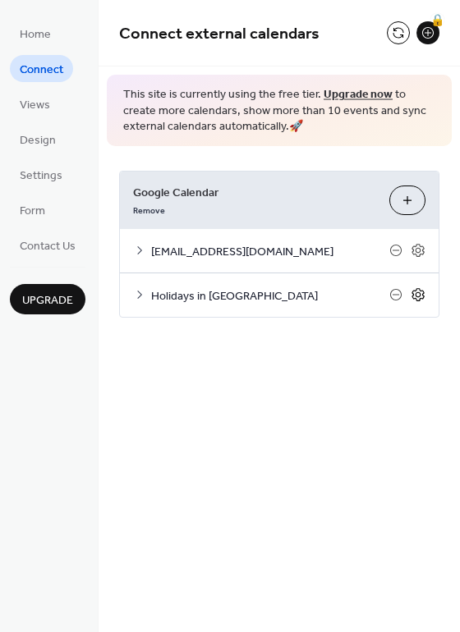
click at [417, 292] on icon at bounding box center [418, 295] width 6 height 6
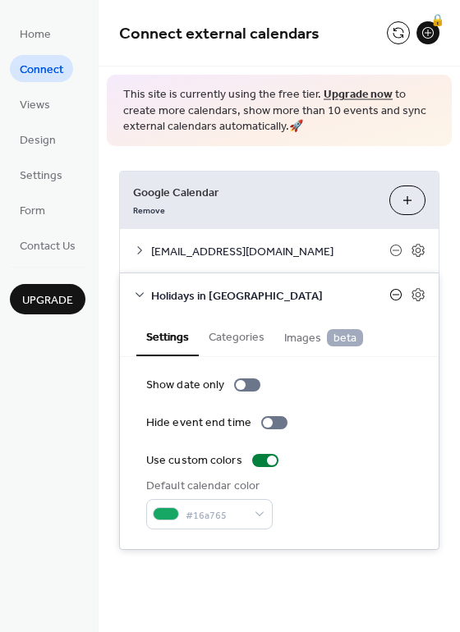
click at [396, 295] on icon at bounding box center [395, 295] width 7 height 1
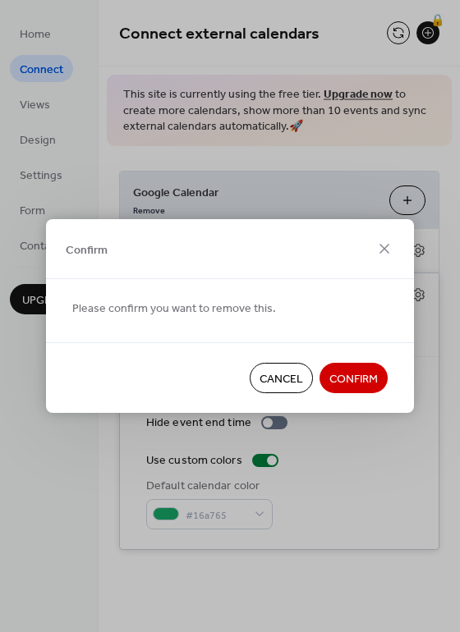
click at [352, 387] on span "Confirm" at bounding box center [353, 379] width 48 height 17
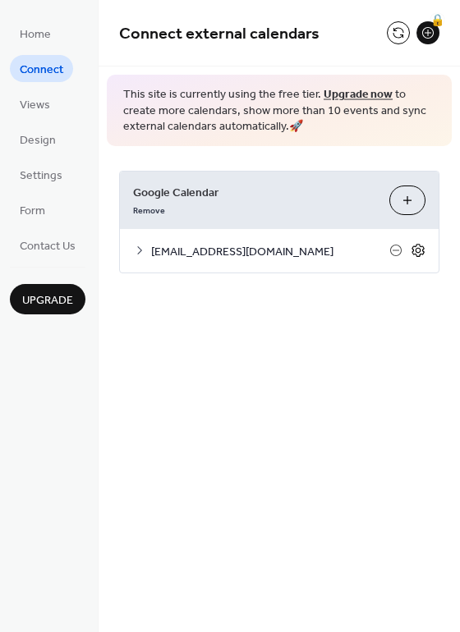
click at [417, 252] on icon at bounding box center [418, 251] width 6 height 6
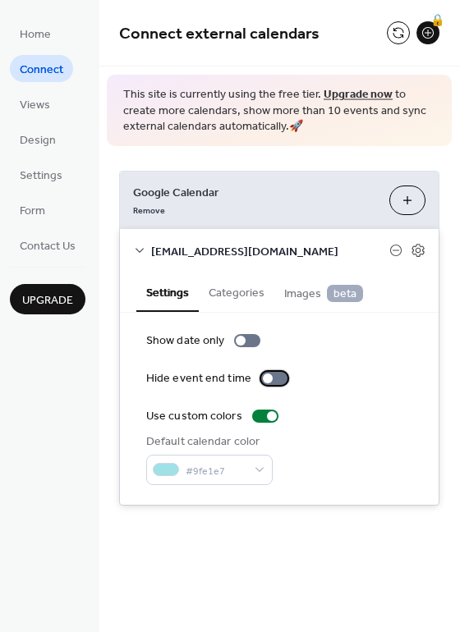
click at [267, 378] on div at bounding box center [268, 379] width 10 height 10
click at [232, 291] on button "Categories" at bounding box center [237, 292] width 76 height 38
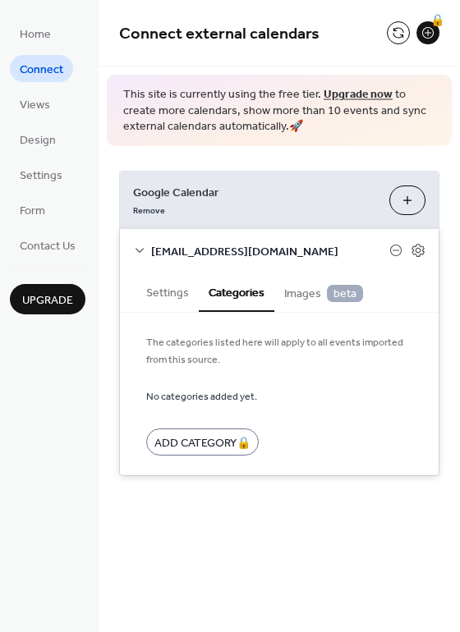
click at [301, 291] on span "Images beta" at bounding box center [323, 294] width 79 height 18
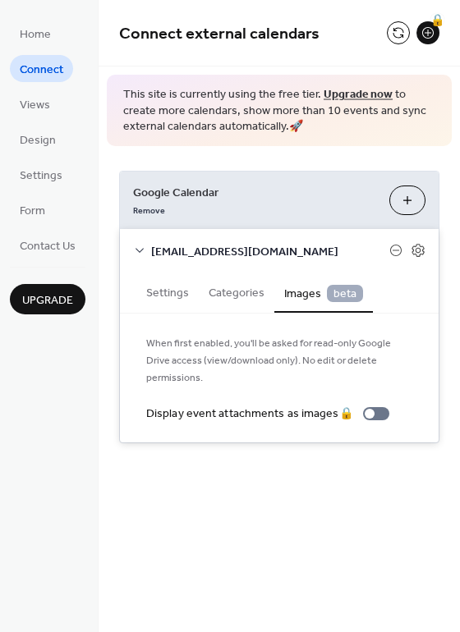
click at [167, 296] on button "Settings" at bounding box center [167, 292] width 62 height 38
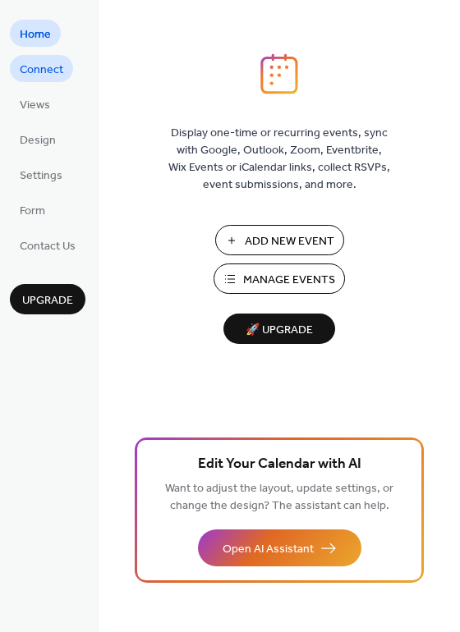
click at [39, 65] on span "Connect" at bounding box center [42, 70] width 44 height 17
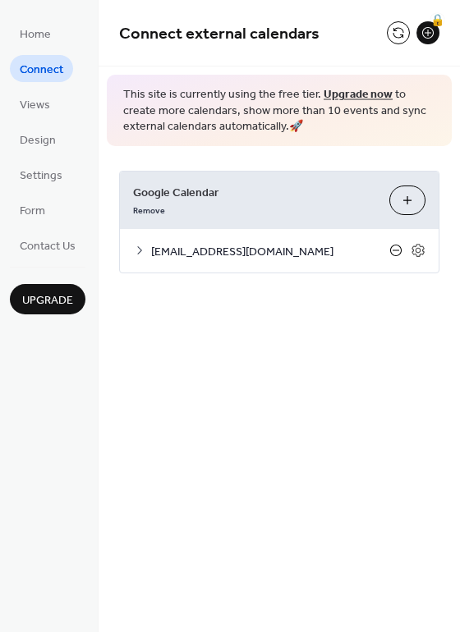
click at [396, 249] on icon at bounding box center [395, 250] width 13 height 13
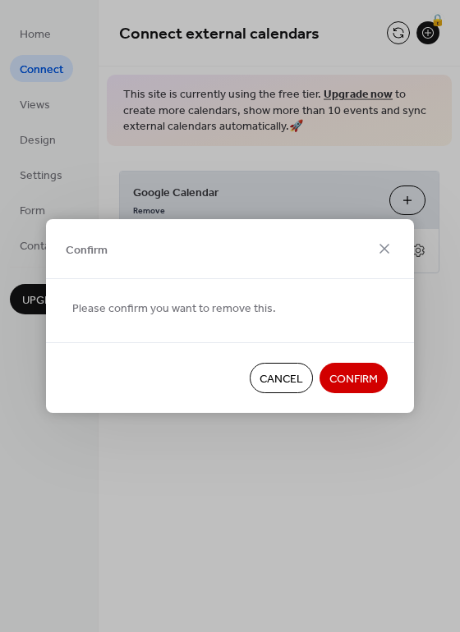
click at [343, 381] on span "Confirm" at bounding box center [353, 379] width 48 height 17
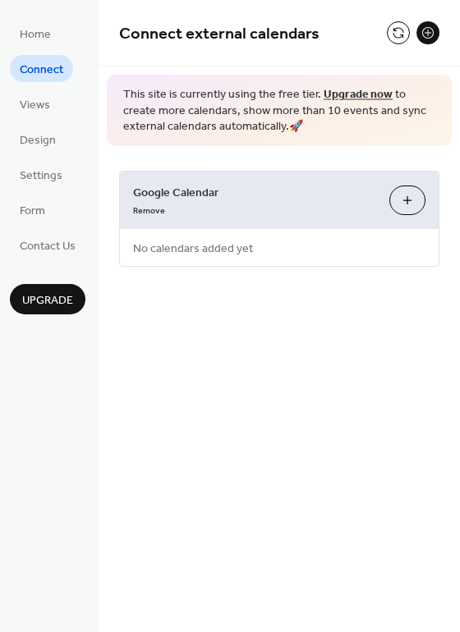
click at [348, 91] on link "Upgrade now" at bounding box center [357, 95] width 69 height 22
